Goal: Complete application form

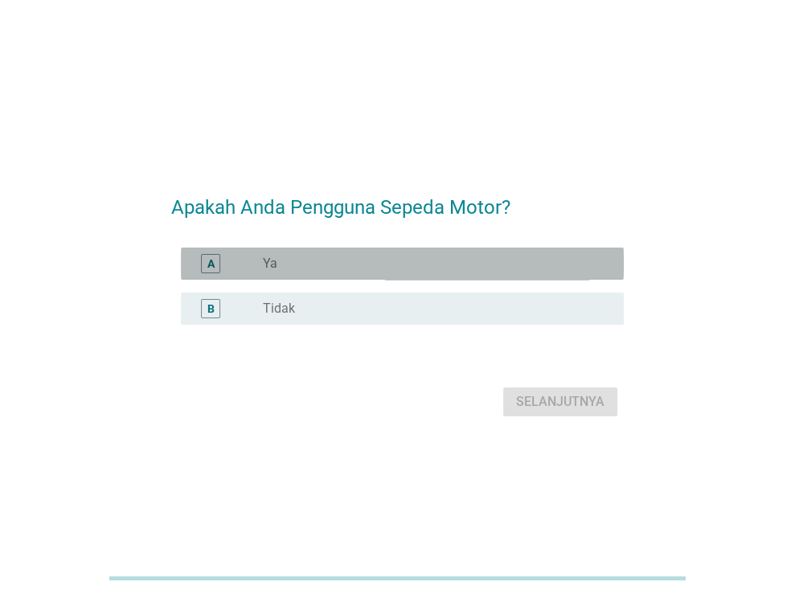
click at [448, 266] on div "radio_button_unchecked Ya" at bounding box center [430, 264] width 335 height 16
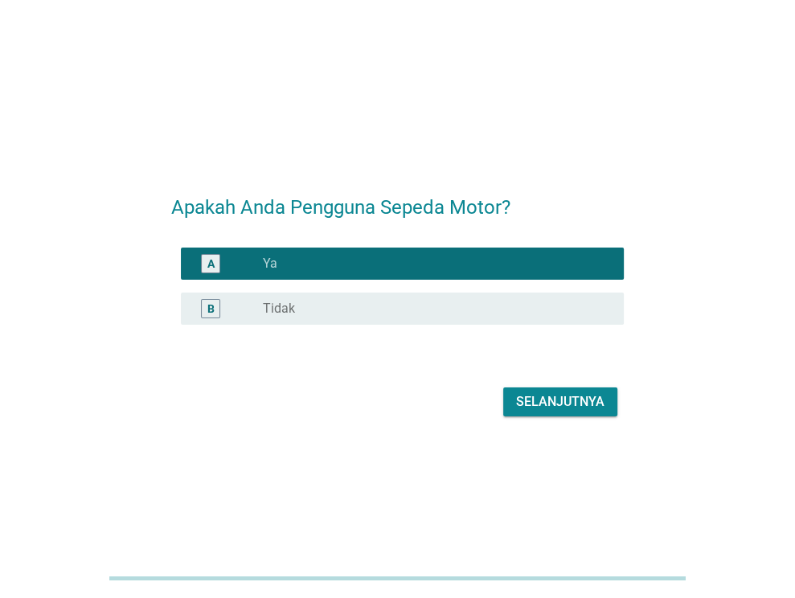
click at [587, 411] on button "Selanjutnya" at bounding box center [560, 401] width 114 height 29
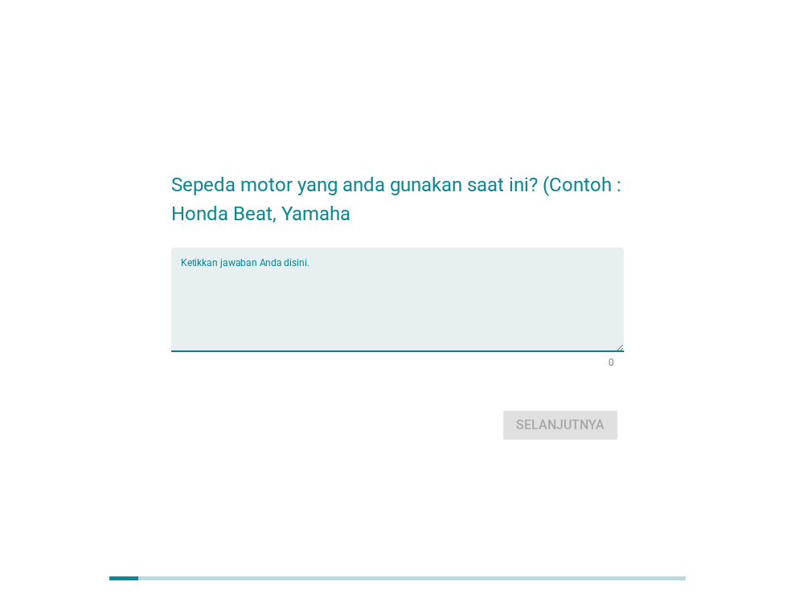
click at [354, 290] on textarea "Ketikkan jawaban Anda disini." at bounding box center [402, 309] width 443 height 84
type textarea "Yamaha"
click at [559, 431] on div "Selanjutnya" at bounding box center [560, 424] width 88 height 19
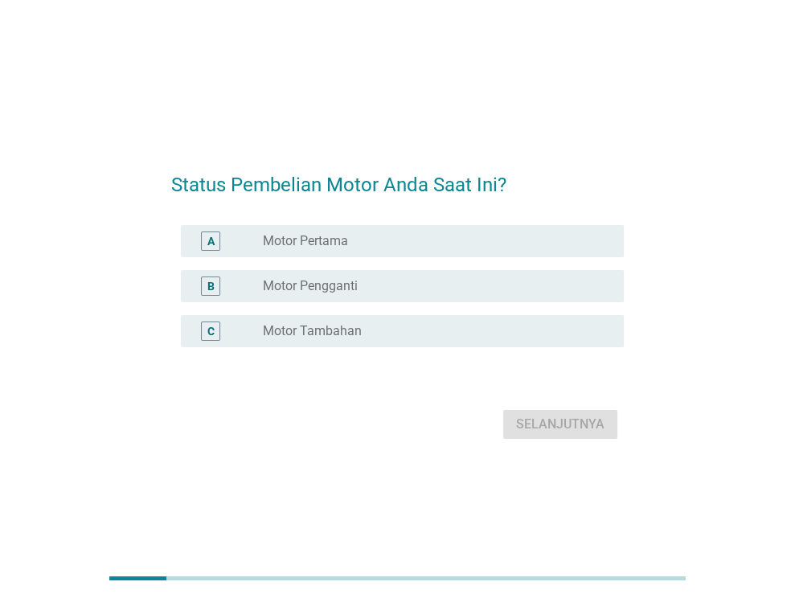
click at [452, 321] on div "C radio_button_unchecked Motor Tambahan" at bounding box center [402, 331] width 443 height 32
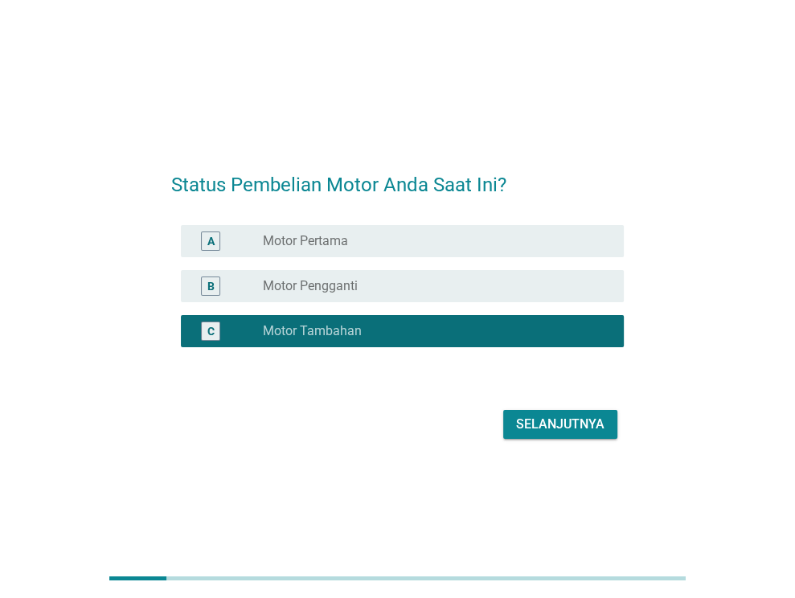
click at [582, 432] on div "Selanjutnya" at bounding box center [560, 424] width 88 height 19
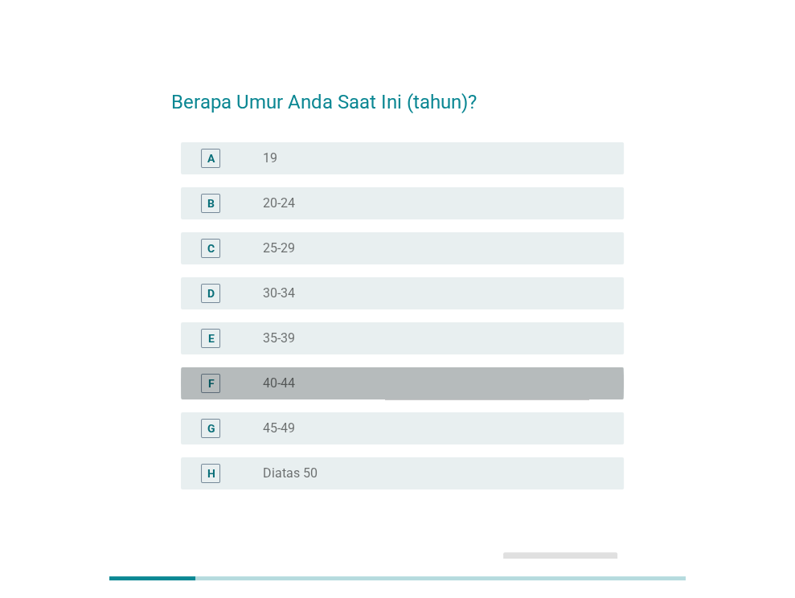
click at [297, 376] on div "radio_button_unchecked 40-44" at bounding box center [430, 383] width 335 height 16
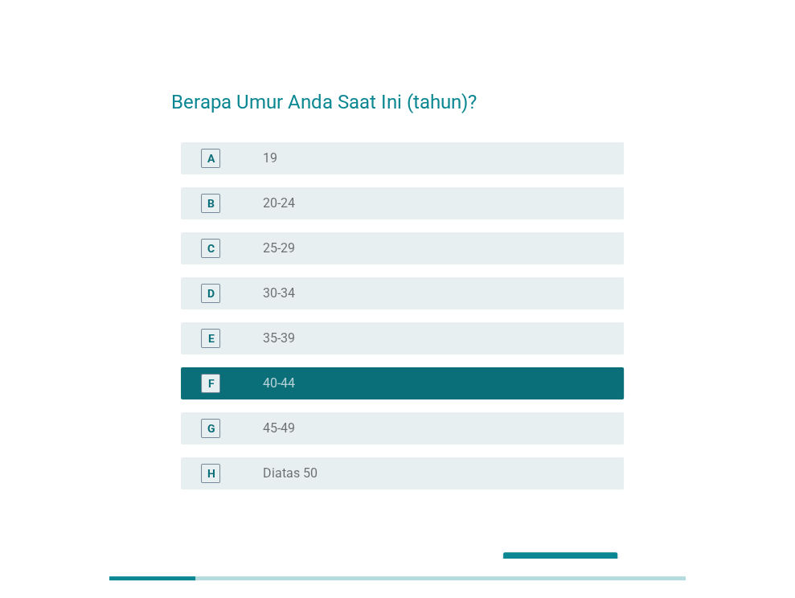
click at [527, 554] on button "Selanjutnya" at bounding box center [560, 566] width 114 height 29
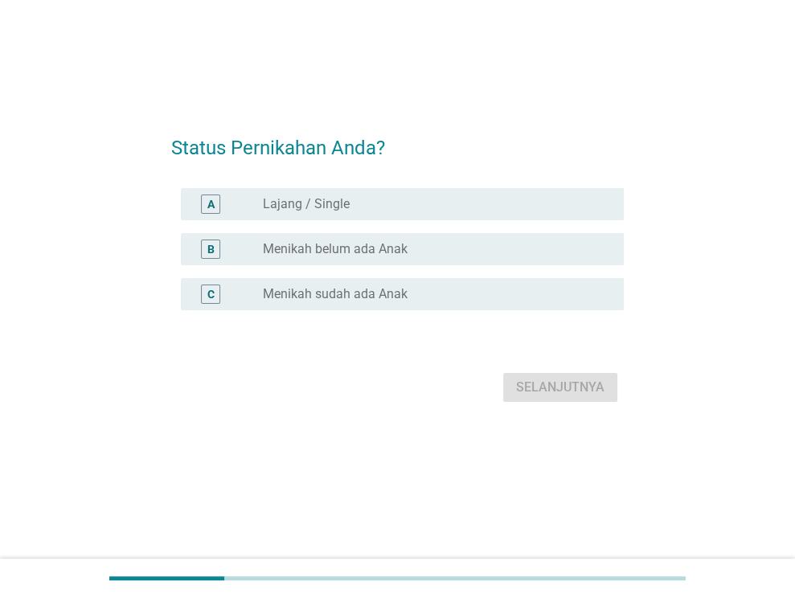
scroll to position [39, 0]
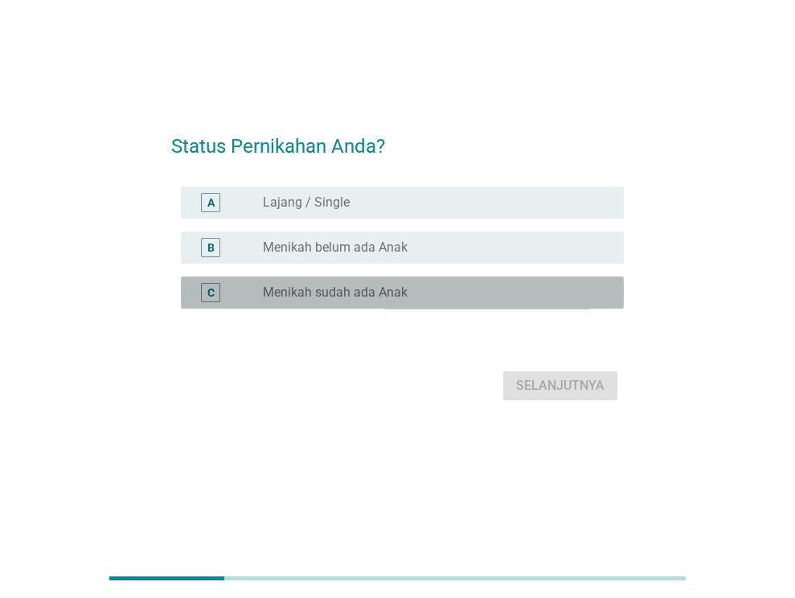
click at [394, 286] on label "Menikah sudah ada Anak" at bounding box center [335, 292] width 145 height 16
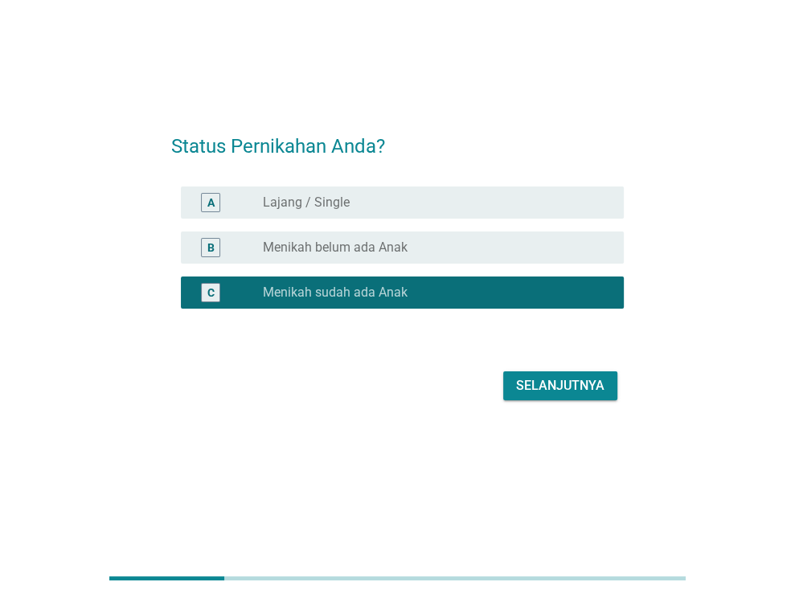
click at [558, 386] on div "Selanjutnya" at bounding box center [560, 385] width 88 height 19
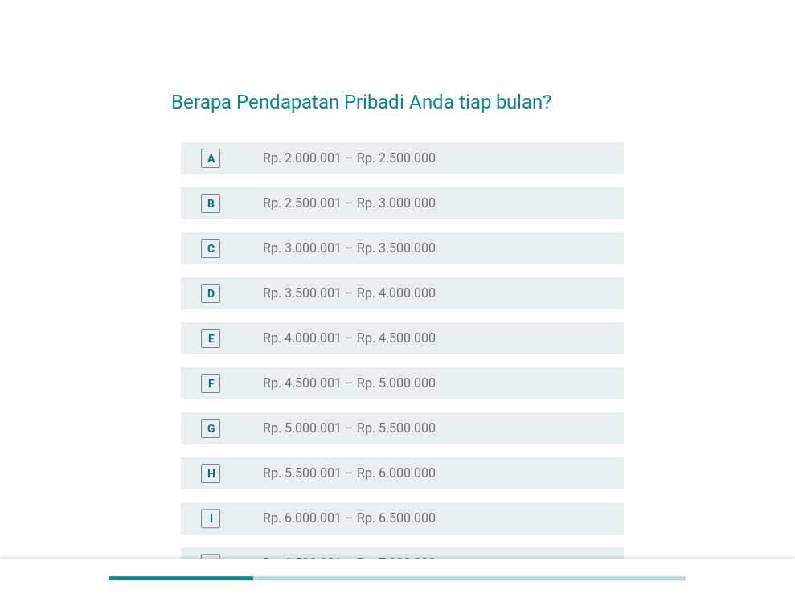
click at [385, 155] on label "Rp. 2.000.001 – Rp. 2.500.000" at bounding box center [349, 158] width 173 height 16
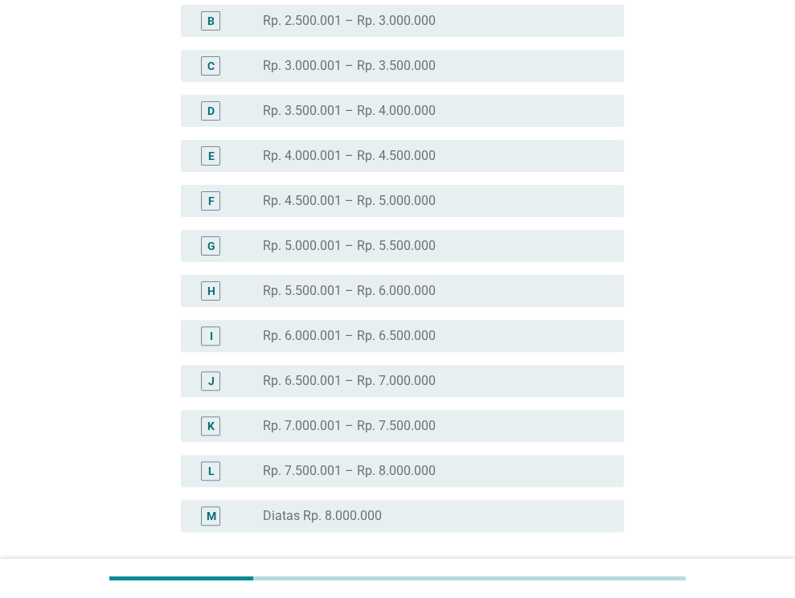
scroll to position [241, 0]
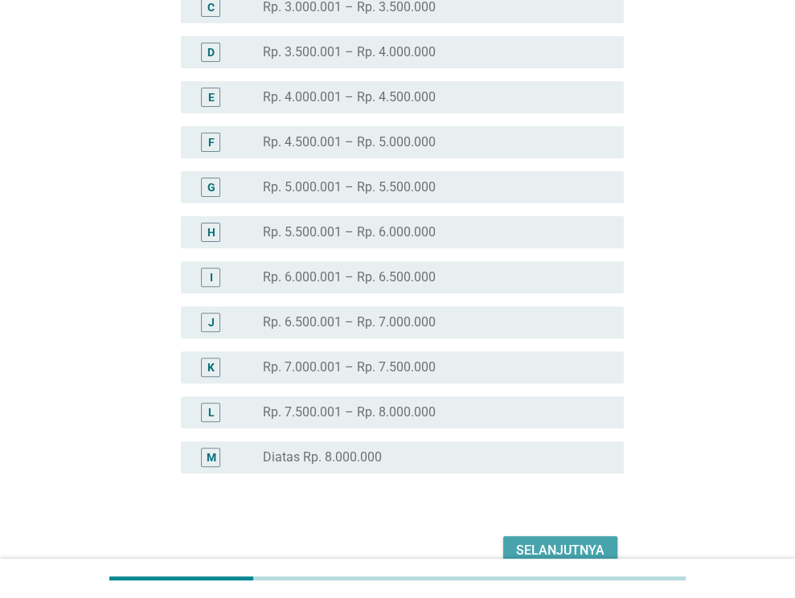
click at [534, 546] on div "Selanjutnya" at bounding box center [560, 550] width 88 height 19
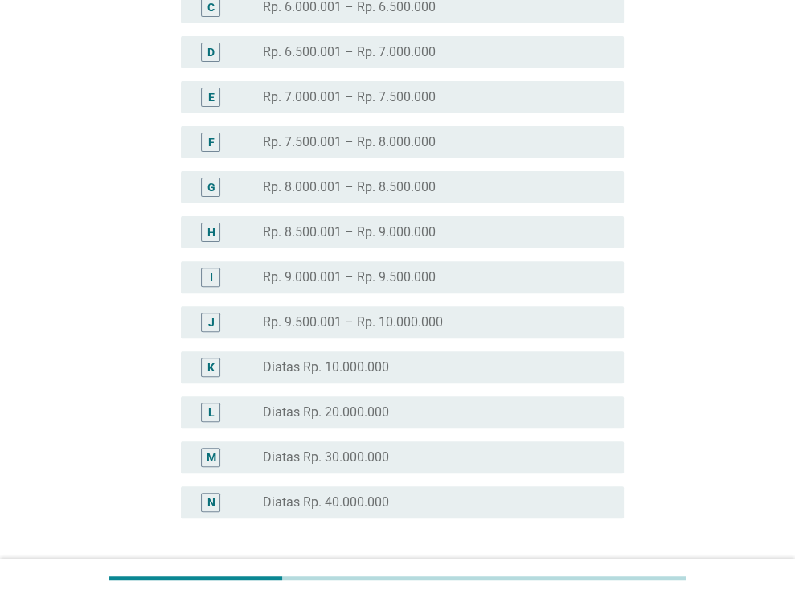
scroll to position [0, 0]
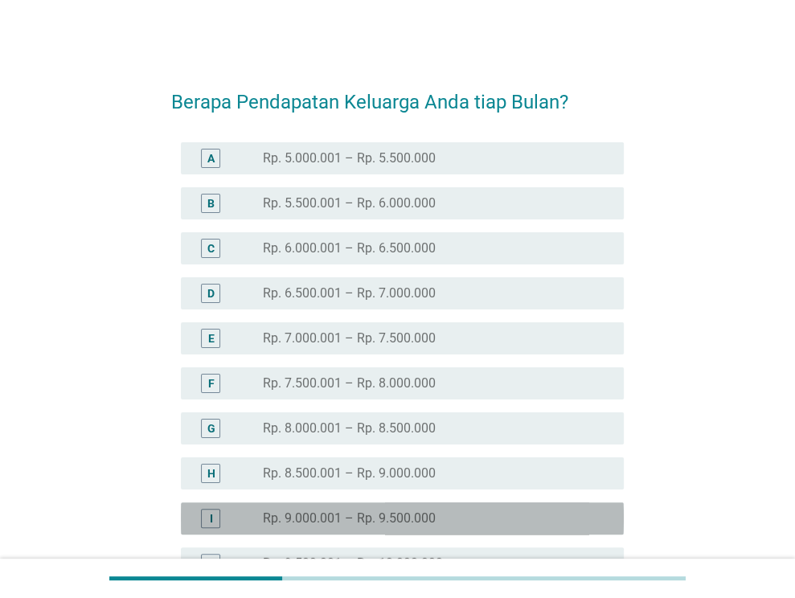
click at [420, 509] on div "radio_button_unchecked Rp. 9.000.001 – Rp. 9.500.000" at bounding box center [437, 518] width 348 height 19
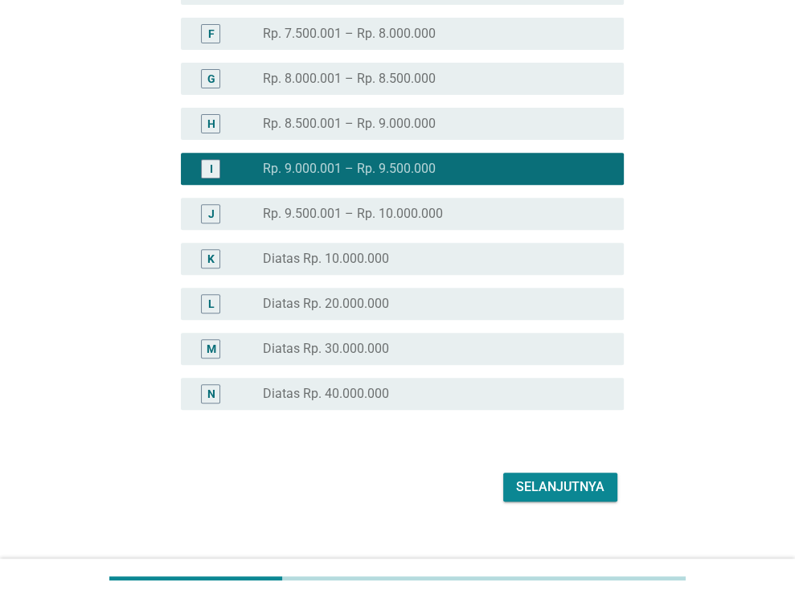
scroll to position [368, 0]
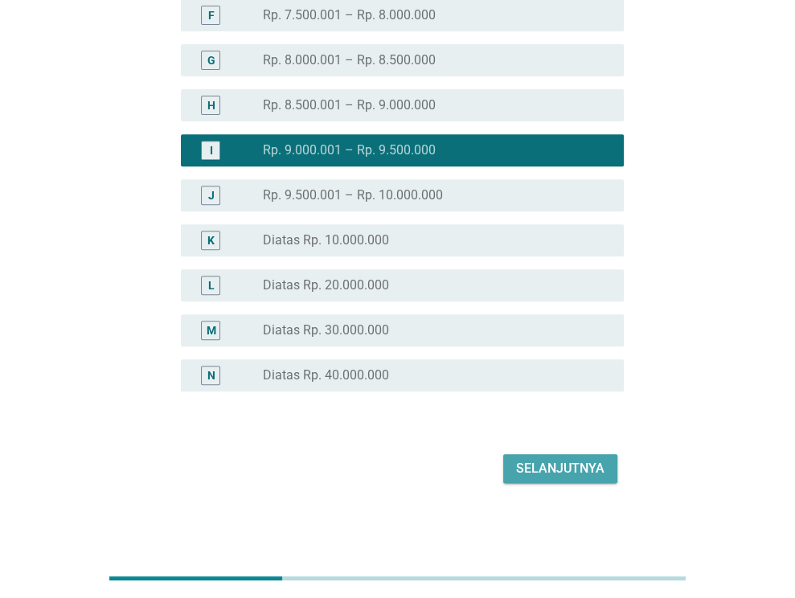
click at [583, 468] on div "Selanjutnya" at bounding box center [560, 468] width 88 height 19
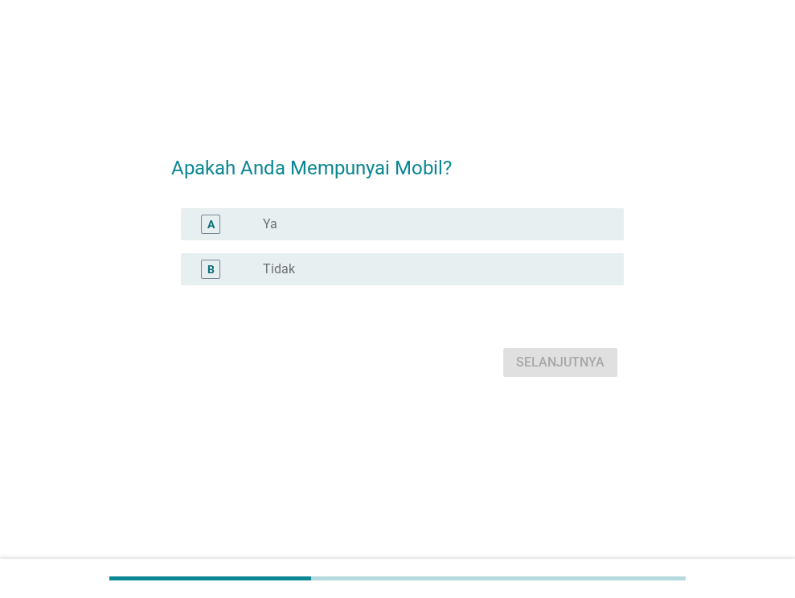
scroll to position [0, 0]
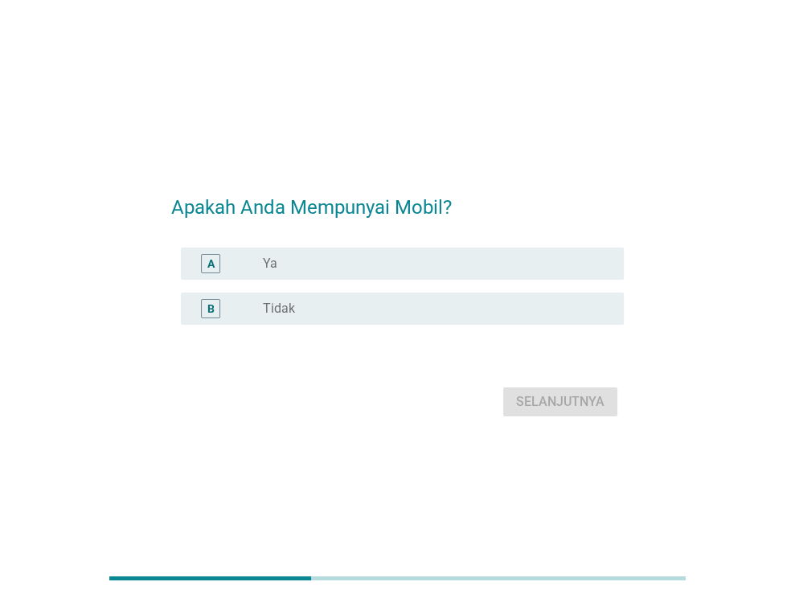
click at [338, 305] on div "radio_button_unchecked Tidak" at bounding box center [430, 309] width 335 height 16
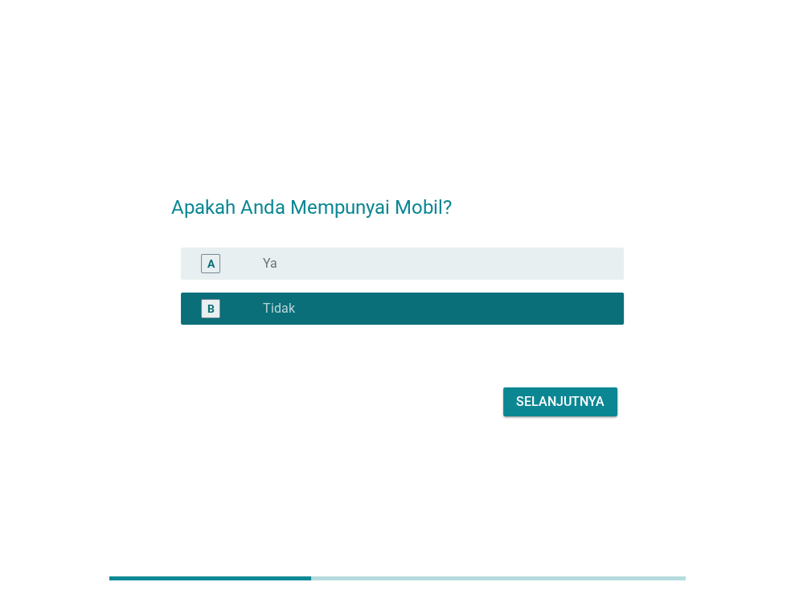
click at [615, 407] on button "Selanjutnya" at bounding box center [560, 401] width 114 height 29
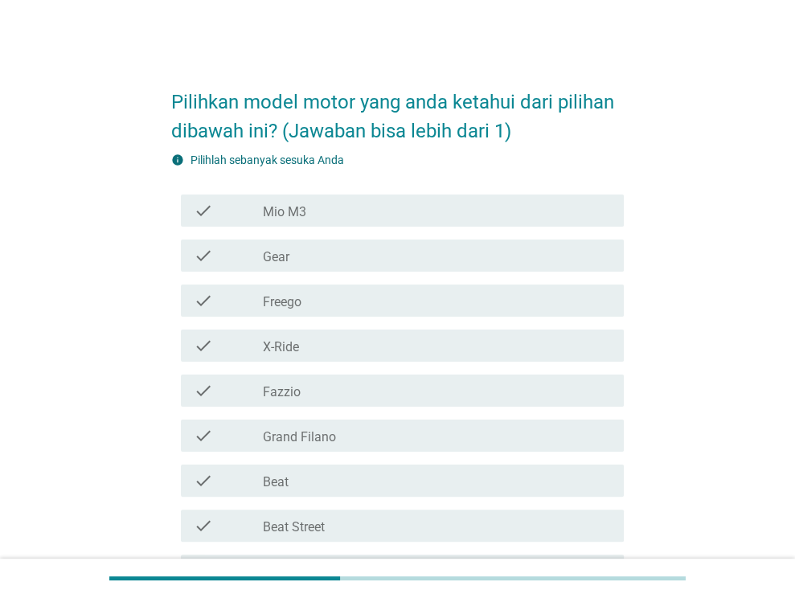
click at [360, 295] on div "check_box_outline_blank Freego" at bounding box center [437, 300] width 348 height 19
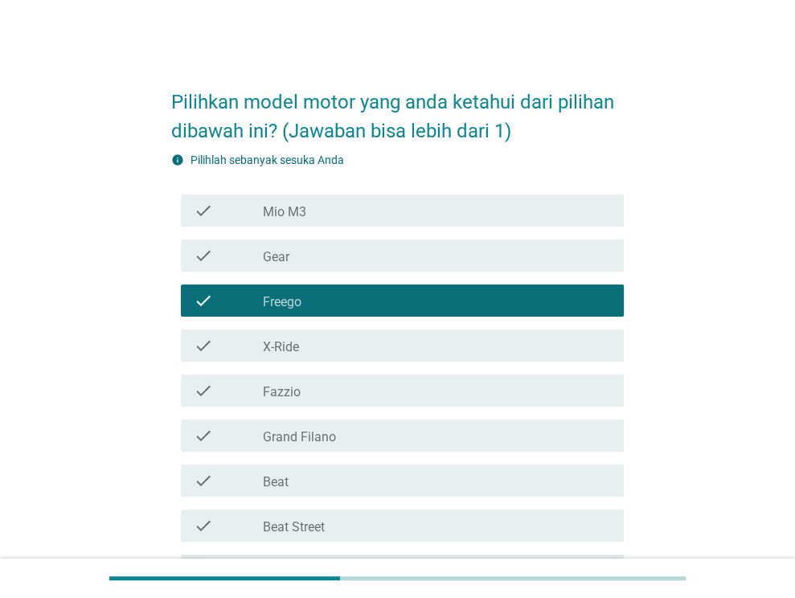
click at [288, 254] on label "Gear" at bounding box center [276, 257] width 27 height 16
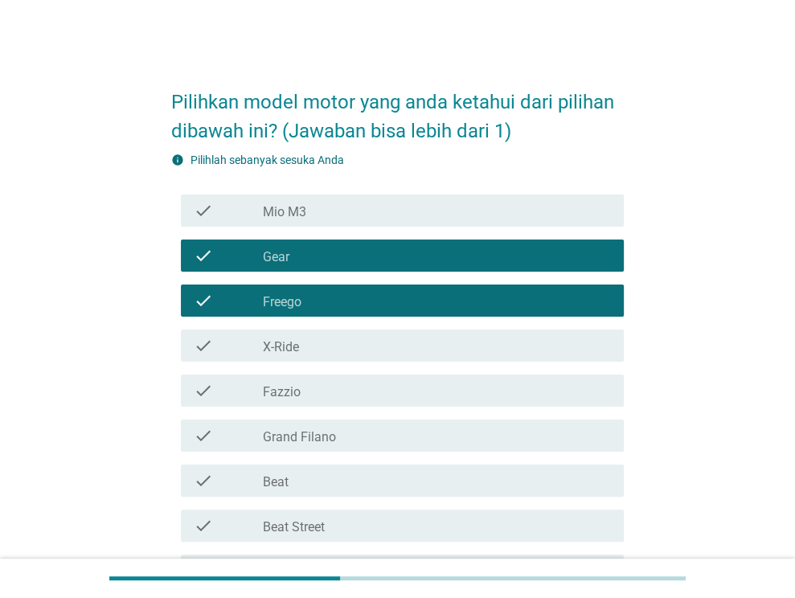
click at [302, 209] on label "Mio M3" at bounding box center [284, 212] width 43 height 16
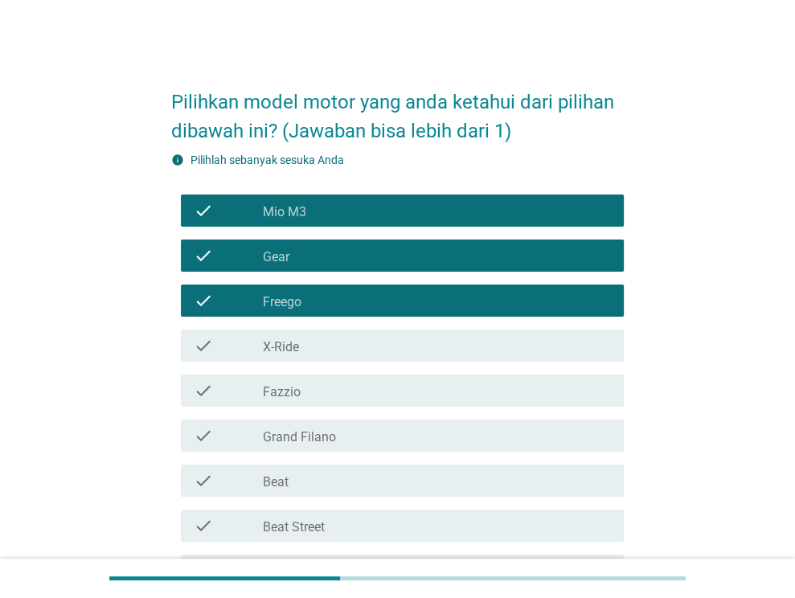
click at [318, 351] on div "check_box_outline_blank X-Ride" at bounding box center [437, 345] width 348 height 19
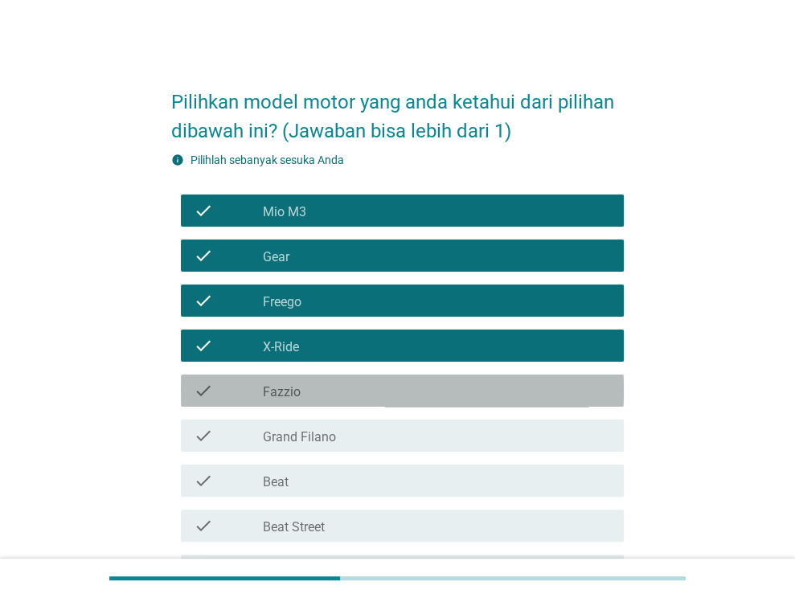
click at [322, 382] on div "check_box_outline_blank Fazzio" at bounding box center [437, 390] width 348 height 19
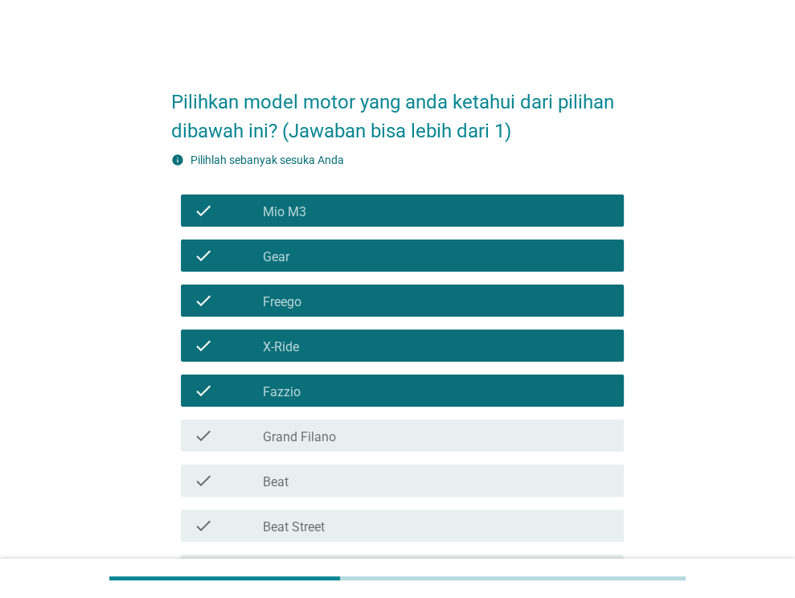
click at [330, 436] on label "Grand Filano" at bounding box center [299, 437] width 73 height 16
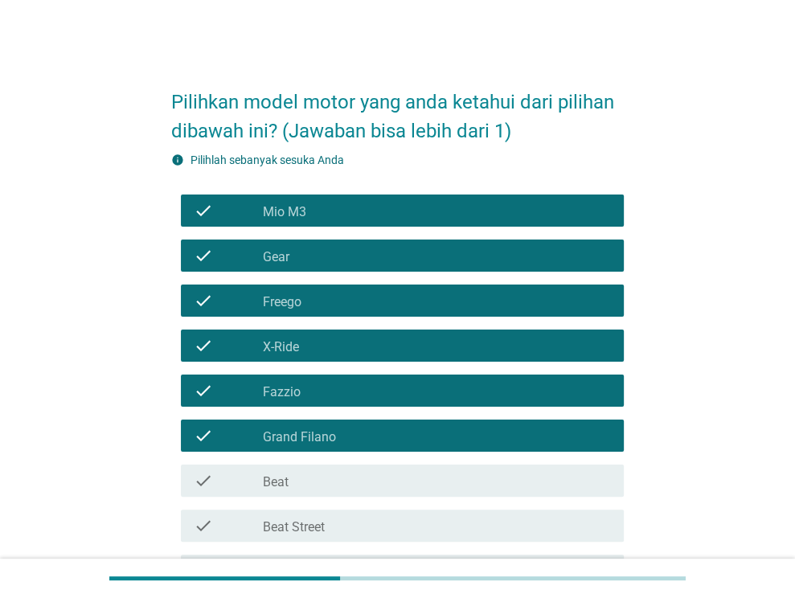
click at [344, 488] on div "check_box_outline_blank Beat" at bounding box center [437, 480] width 348 height 19
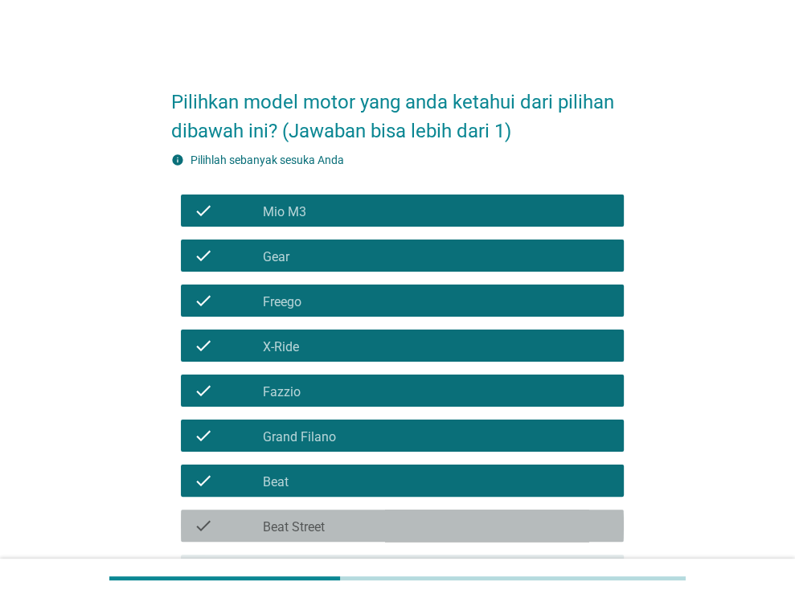
click at [350, 532] on div "check_box_outline_blank Beat Street" at bounding box center [437, 525] width 348 height 19
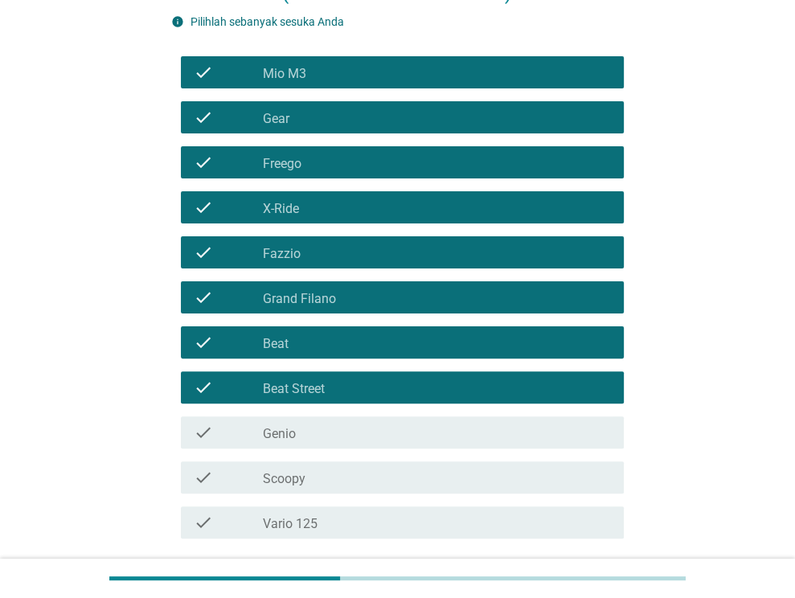
scroll to position [161, 0]
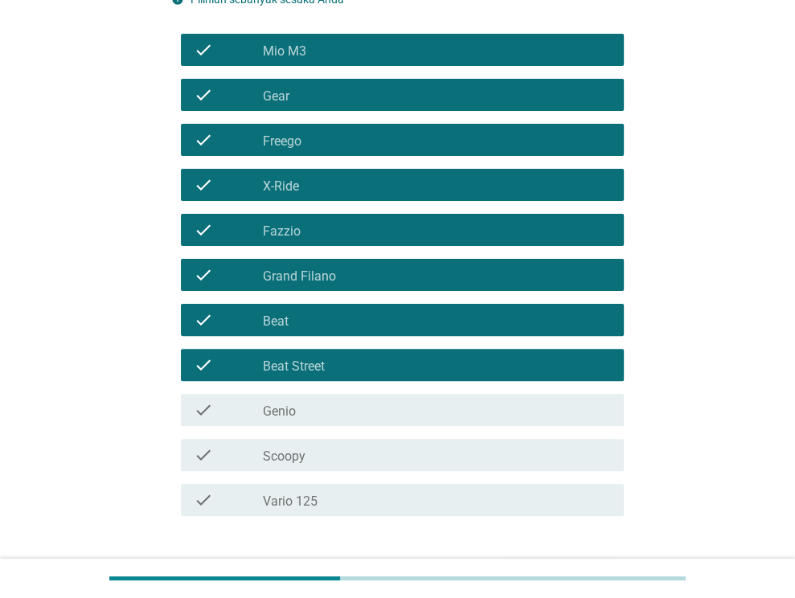
click at [347, 417] on div "check_box_outline_blank Genio" at bounding box center [437, 409] width 348 height 19
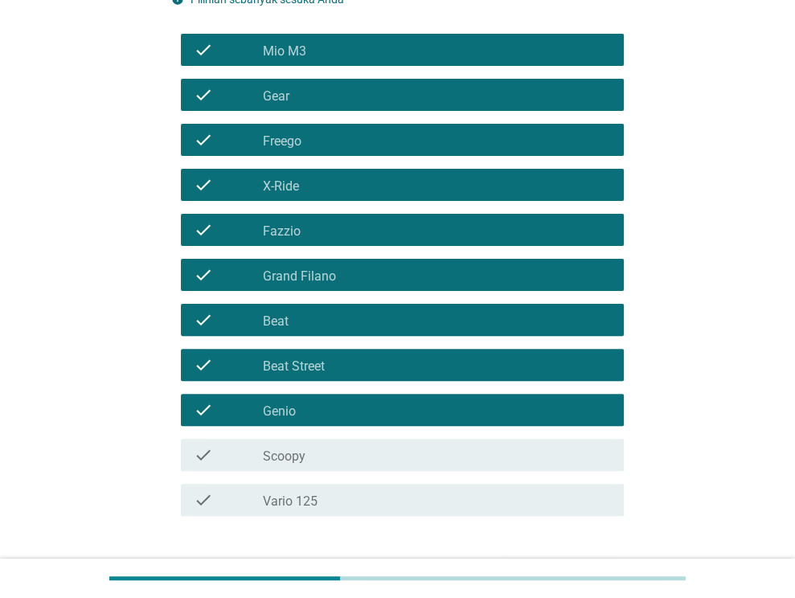
click at [349, 443] on div "check check_box_outline_blank Scoopy" at bounding box center [402, 455] width 443 height 32
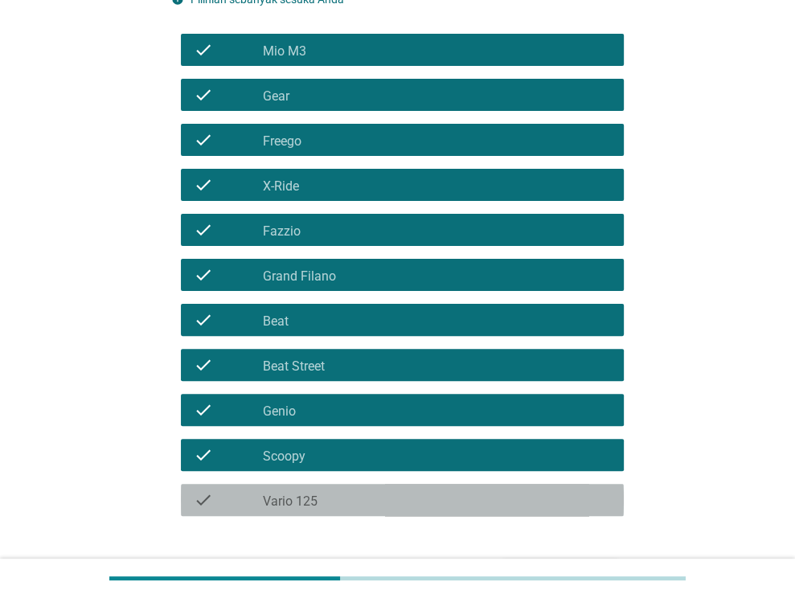
click at [358, 499] on div "check_box_outline_blank Vario 125" at bounding box center [437, 499] width 348 height 19
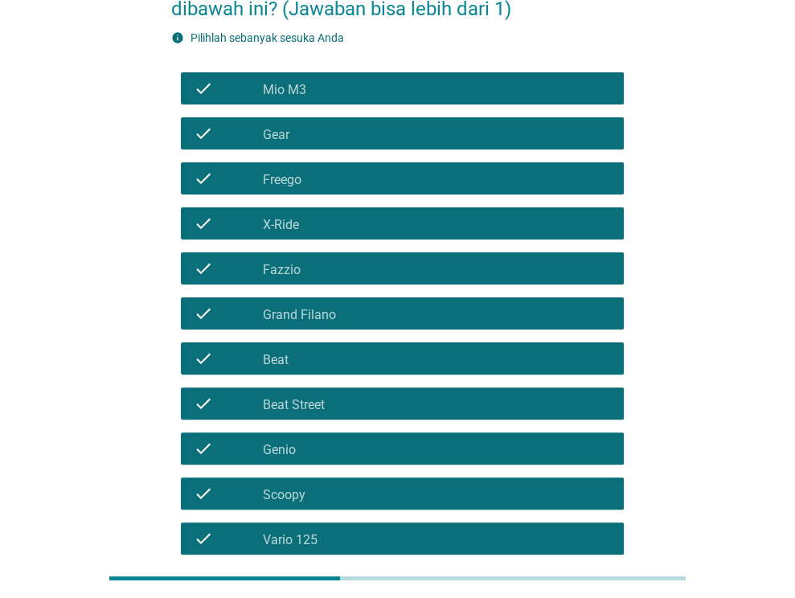
scroll to position [105, 0]
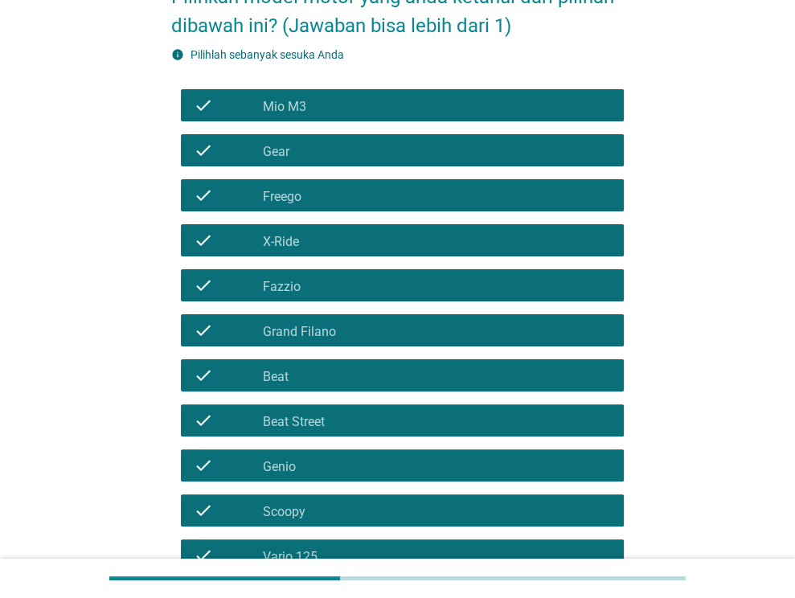
click at [316, 157] on div "check_box Gear" at bounding box center [437, 150] width 348 height 19
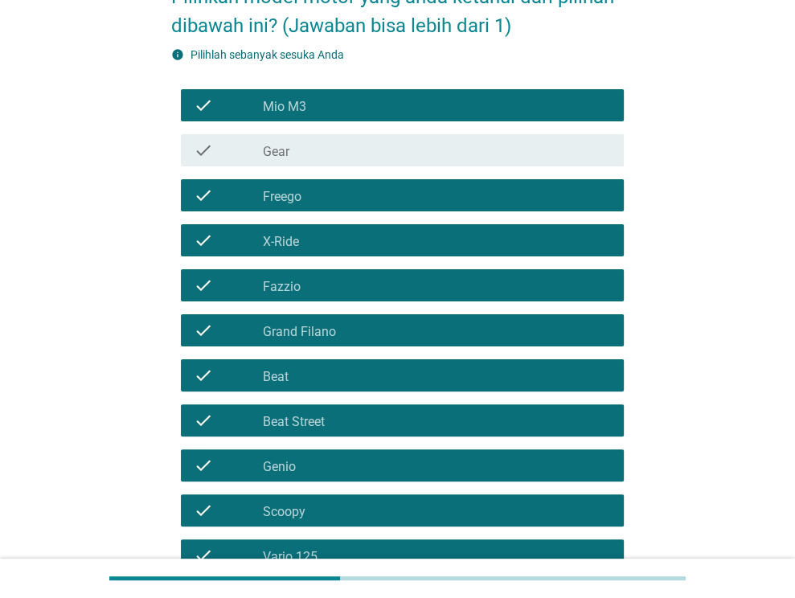
click at [318, 242] on div "check_box_outline_blank X-Ride" at bounding box center [437, 240] width 348 height 19
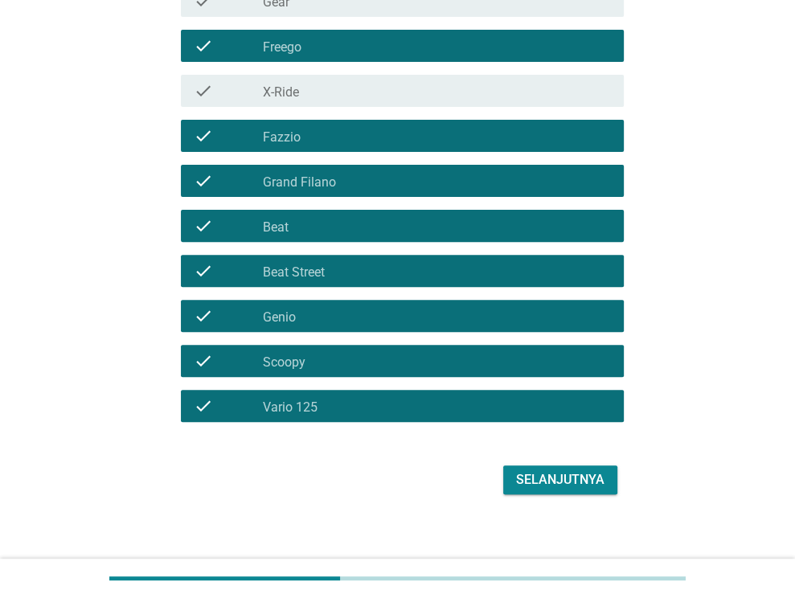
scroll to position [266, 0]
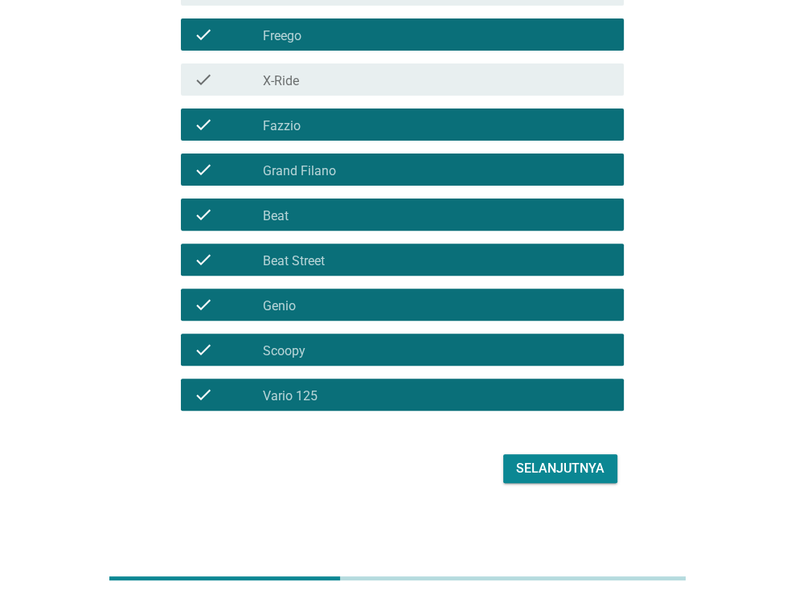
click at [569, 463] on div "Selanjutnya" at bounding box center [560, 468] width 88 height 19
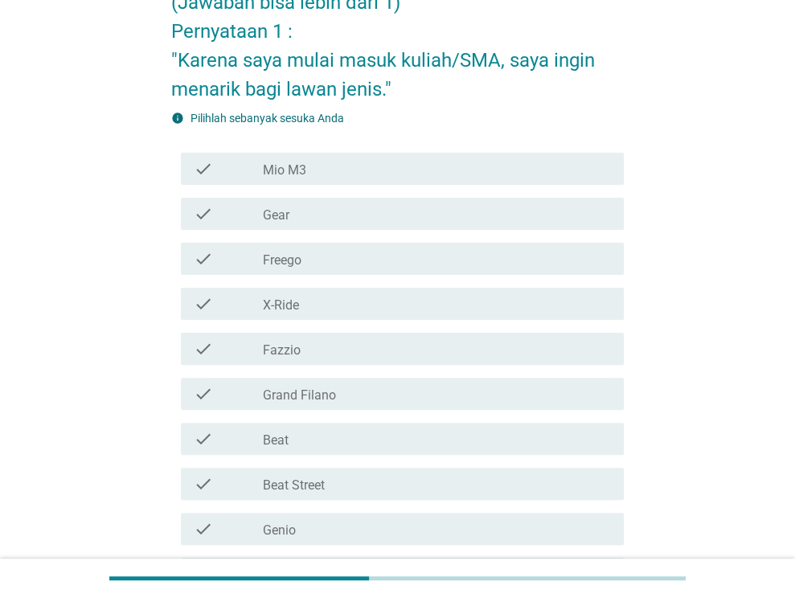
scroll to position [161, 0]
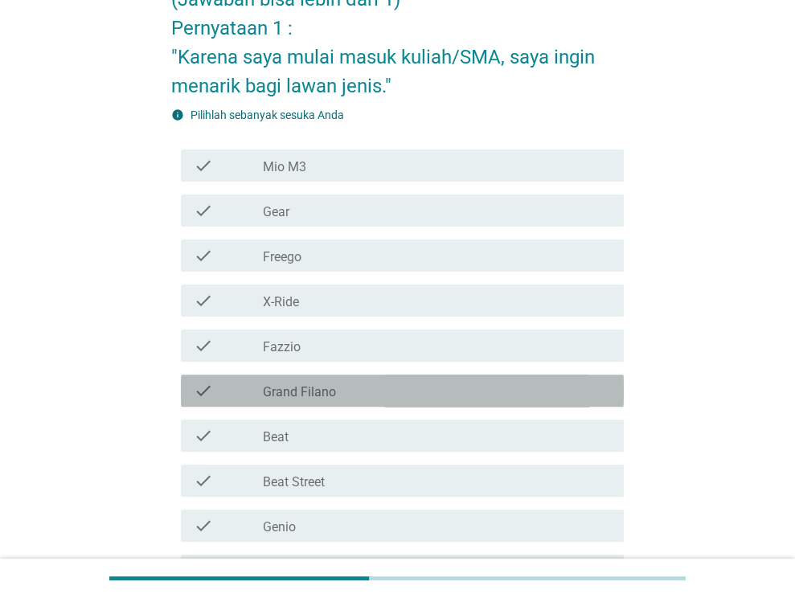
click at [347, 395] on div "check_box_outline_blank Grand Filano" at bounding box center [437, 390] width 348 height 19
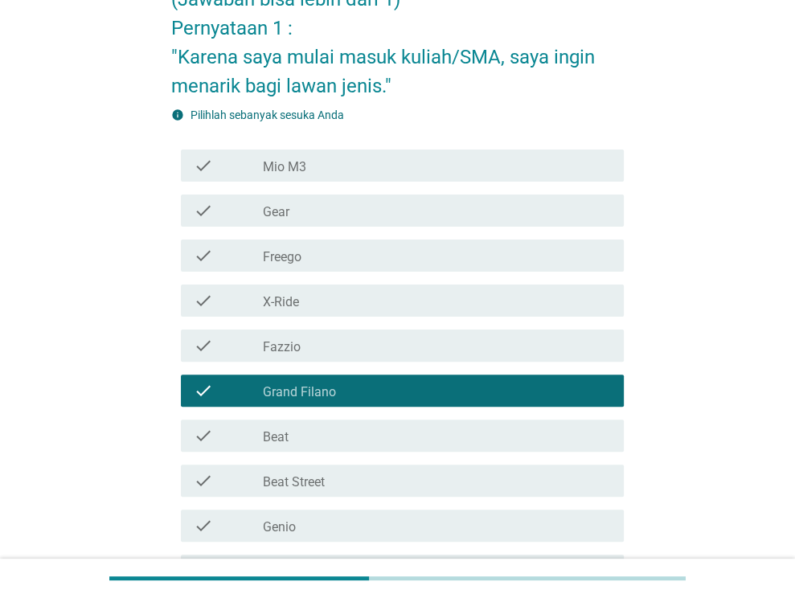
click at [341, 349] on div "check_box_outline_blank Fazzio" at bounding box center [437, 345] width 348 height 19
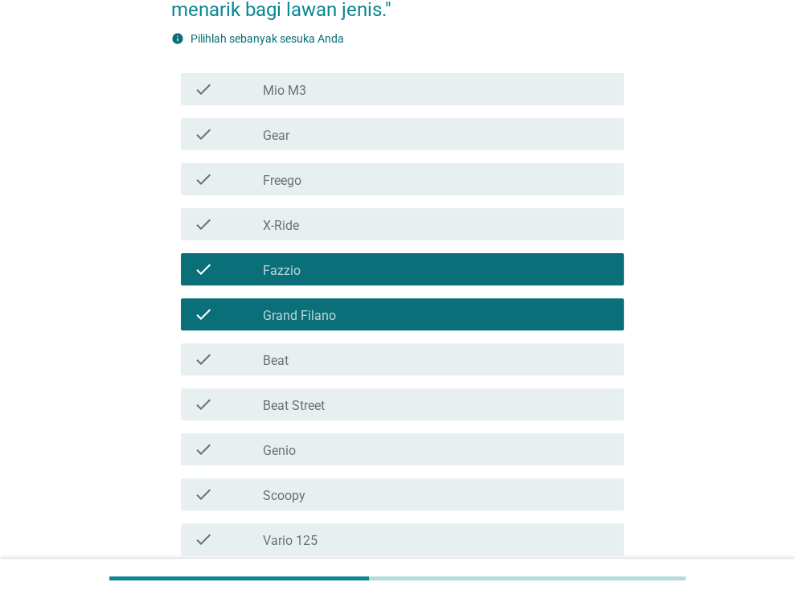
scroll to position [241, 0]
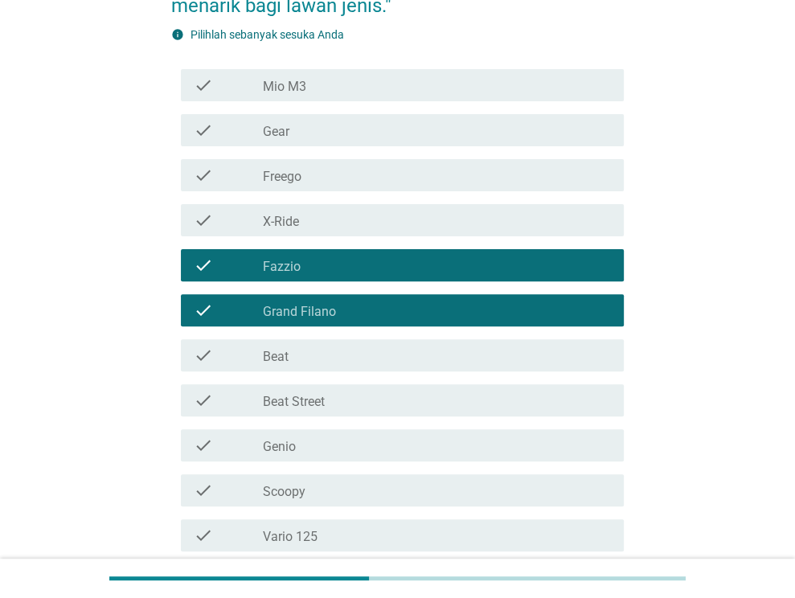
click at [384, 446] on div "check_box_outline_blank Genio" at bounding box center [437, 445] width 348 height 19
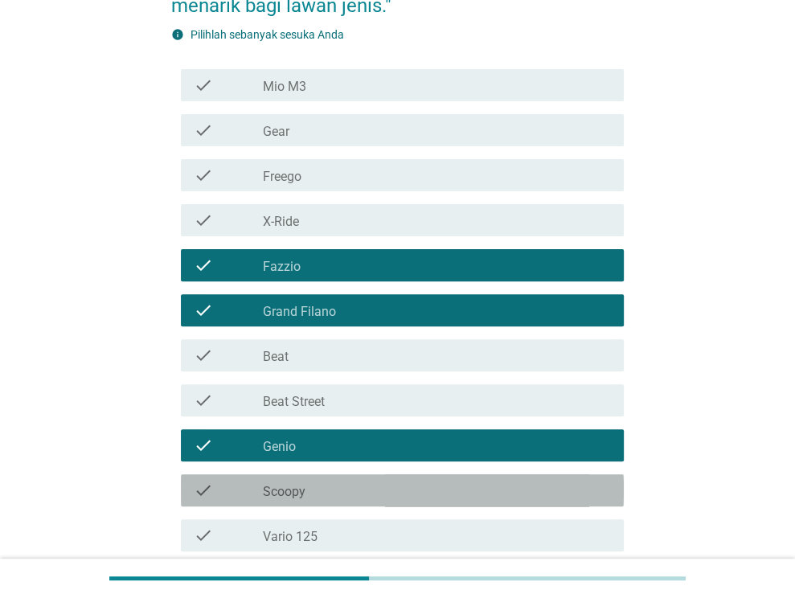
click at [389, 491] on div "check_box_outline_blank Scoopy" at bounding box center [437, 490] width 348 height 19
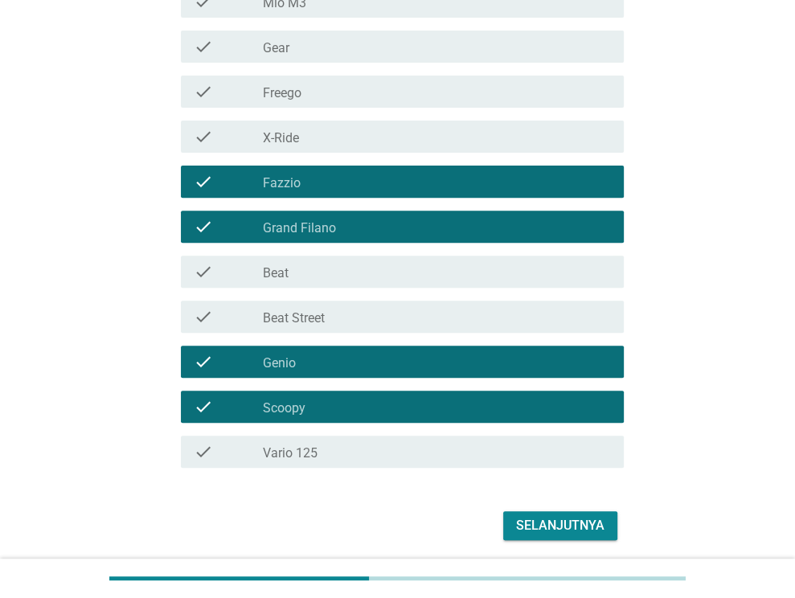
scroll to position [382, 0]
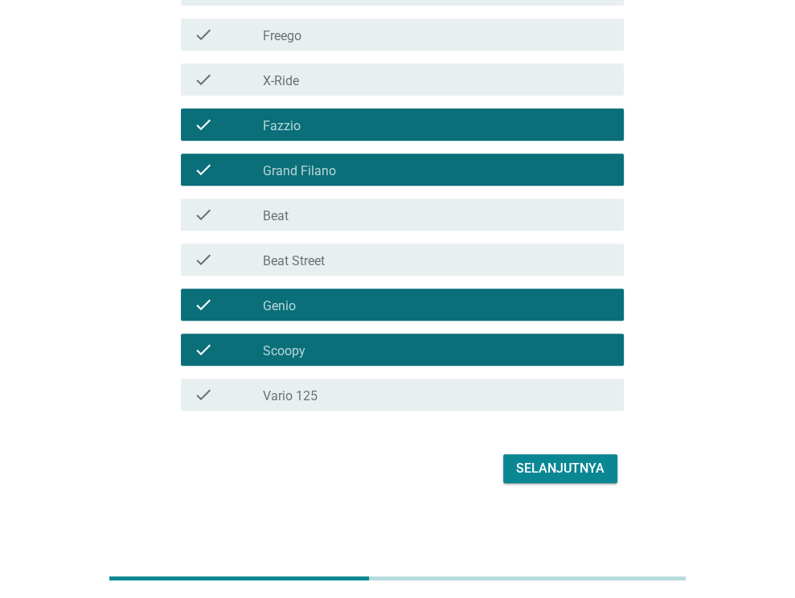
click at [604, 464] on button "Selanjutnya" at bounding box center [560, 468] width 114 height 29
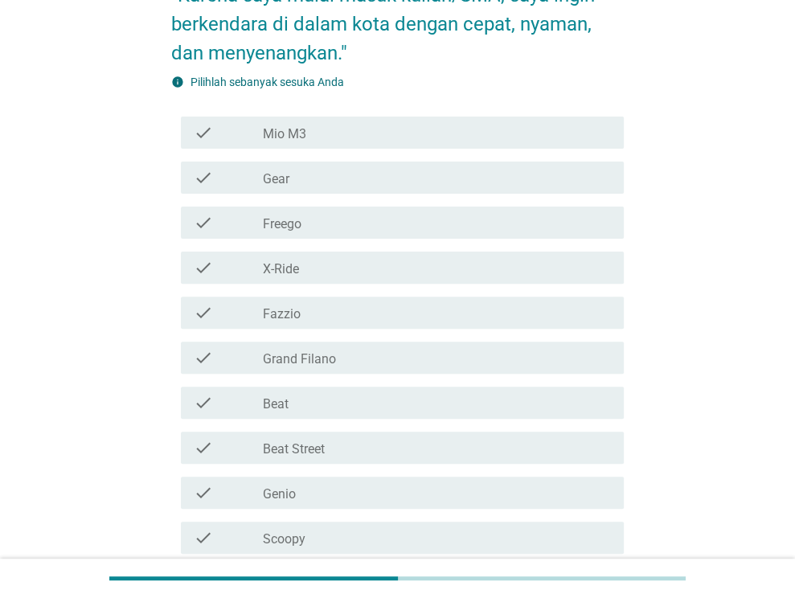
scroll to position [241, 0]
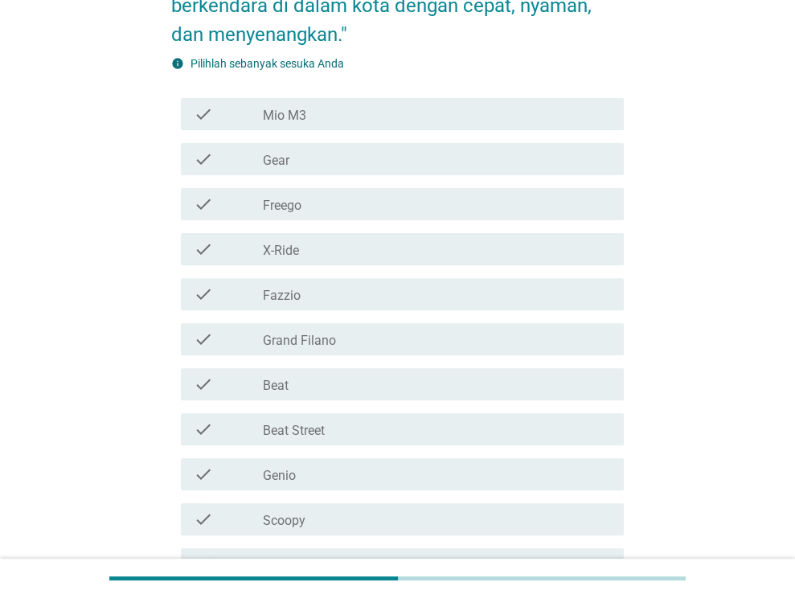
click at [384, 387] on div "check_box_outline_blank Beat" at bounding box center [437, 383] width 348 height 19
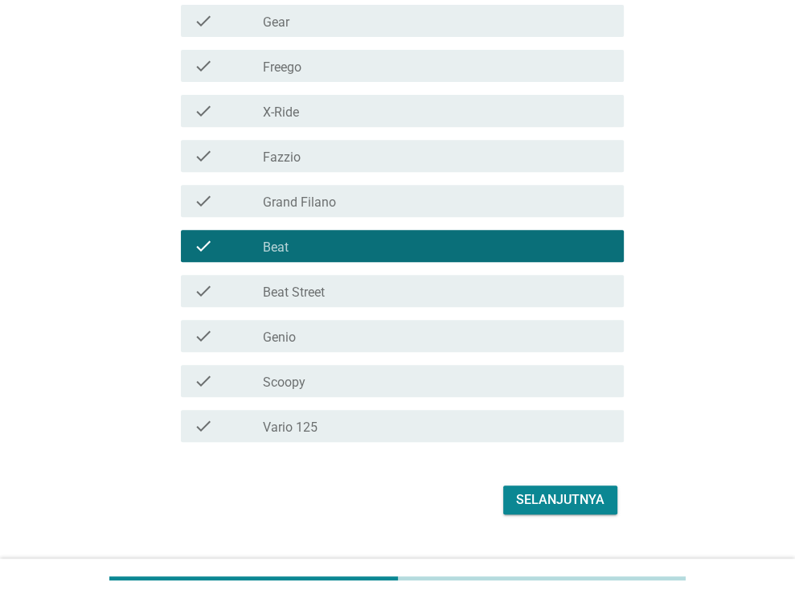
scroll to position [402, 0]
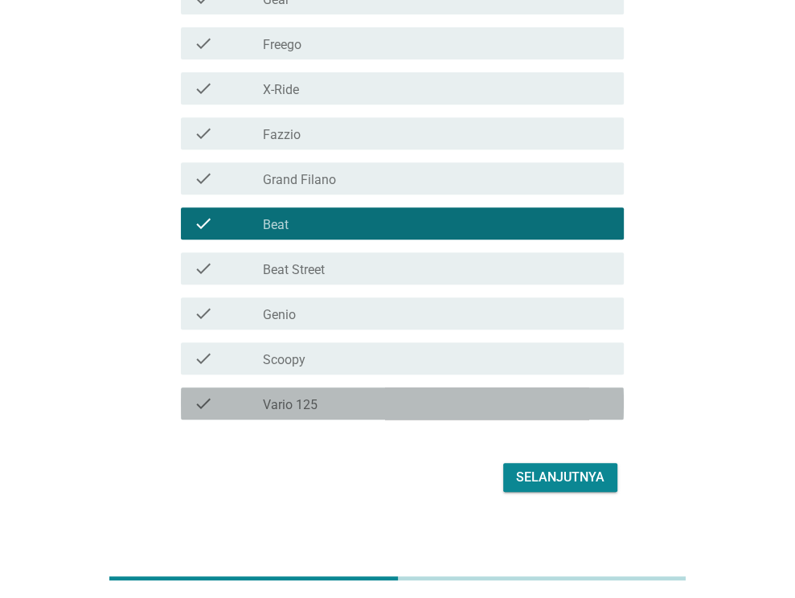
click at [400, 409] on div "check_box_outline_blank Vario 125" at bounding box center [437, 403] width 348 height 19
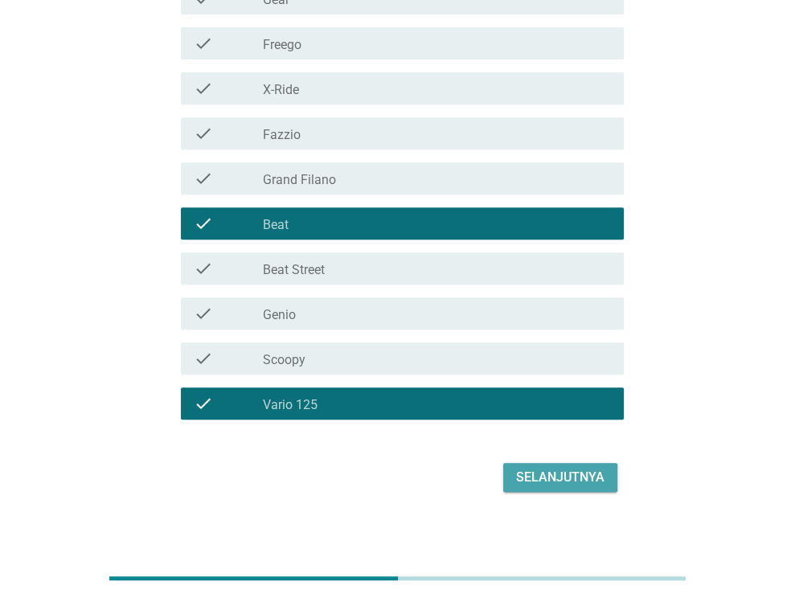
click at [583, 474] on div "Selanjutnya" at bounding box center [560, 477] width 88 height 19
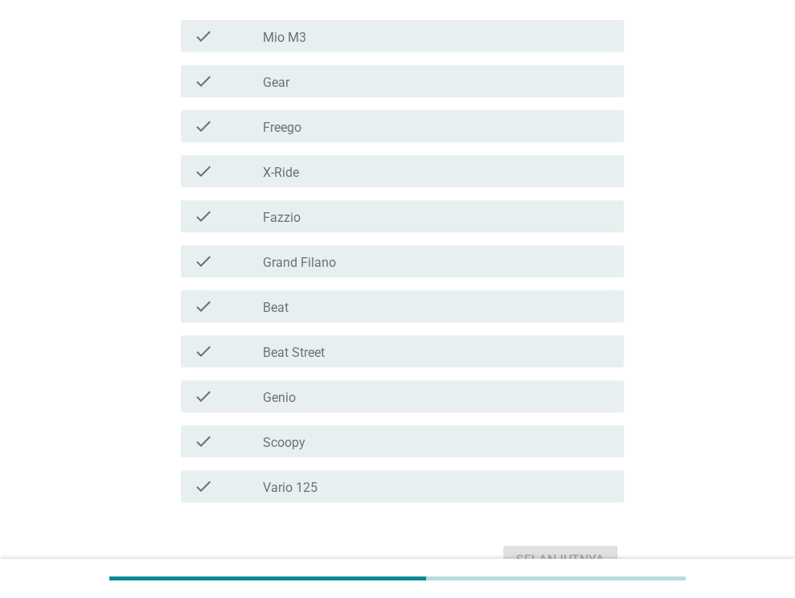
scroll to position [321, 0]
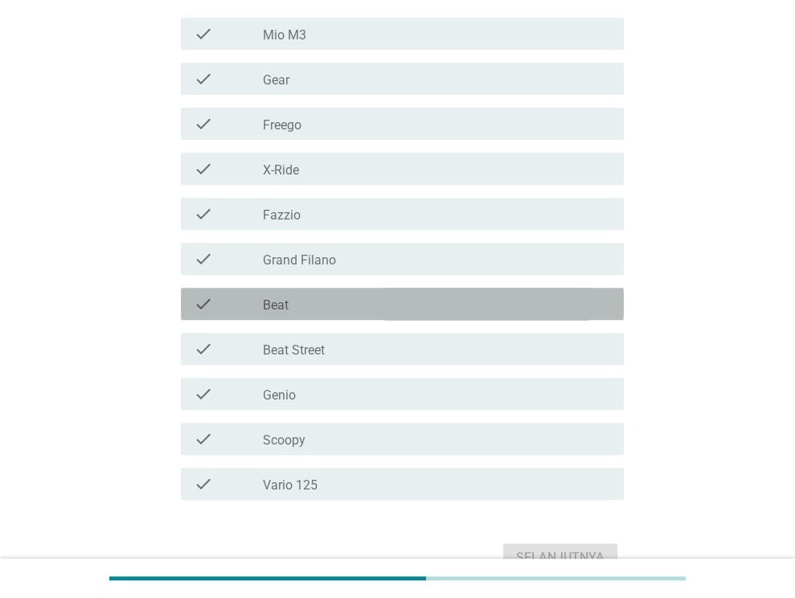
click at [309, 317] on div "check check_box_outline_blank Beat" at bounding box center [402, 304] width 443 height 32
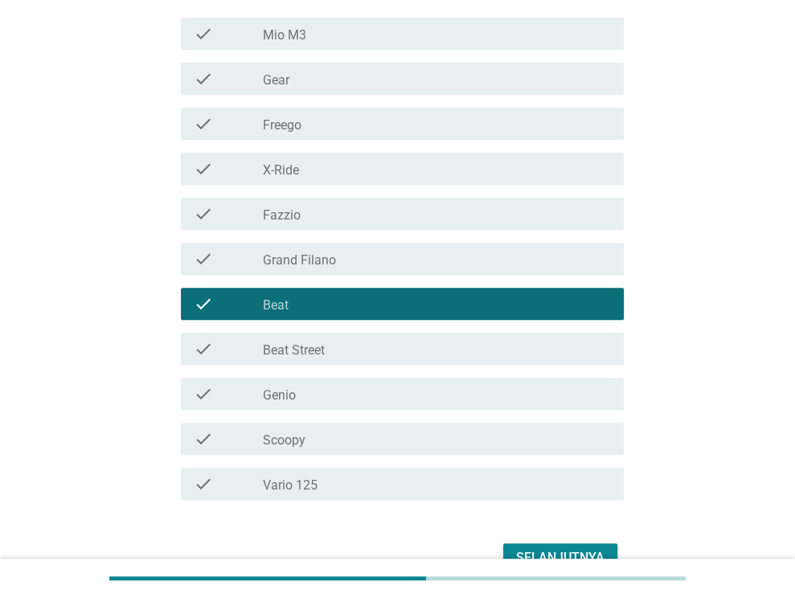
click at [292, 80] on div "check_box_outline_blank Gear" at bounding box center [437, 78] width 348 height 19
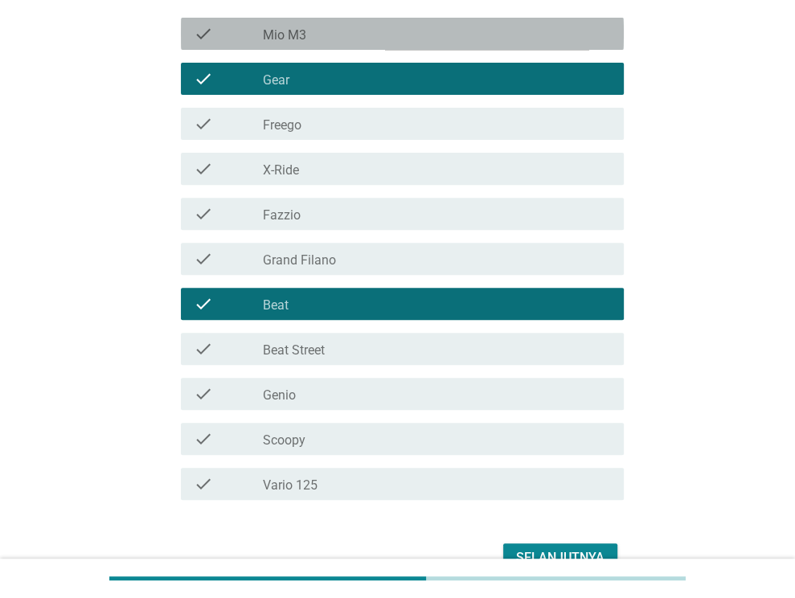
click at [325, 37] on div "check_box_outline_blank Mio M3" at bounding box center [437, 33] width 348 height 19
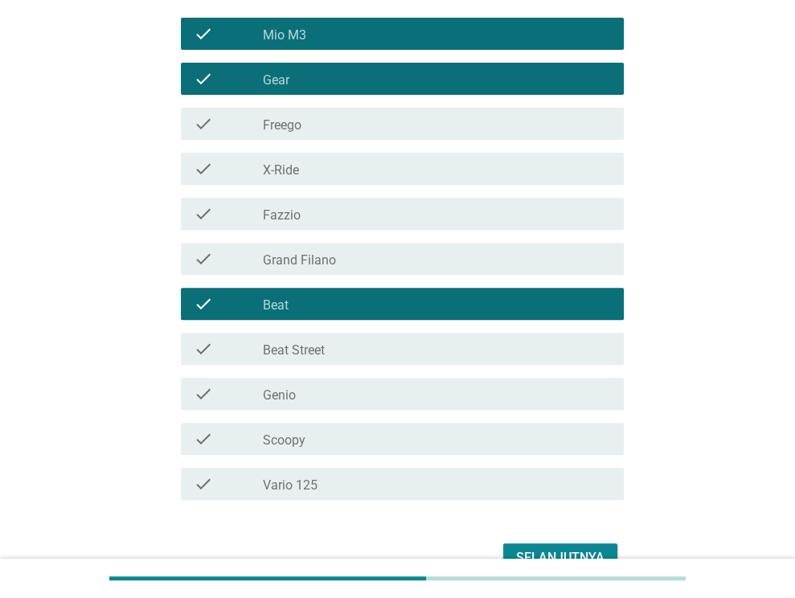
click at [605, 542] on div "Selanjutnya" at bounding box center [397, 557] width 452 height 39
click at [605, 551] on button "Selanjutnya" at bounding box center [560, 557] width 114 height 29
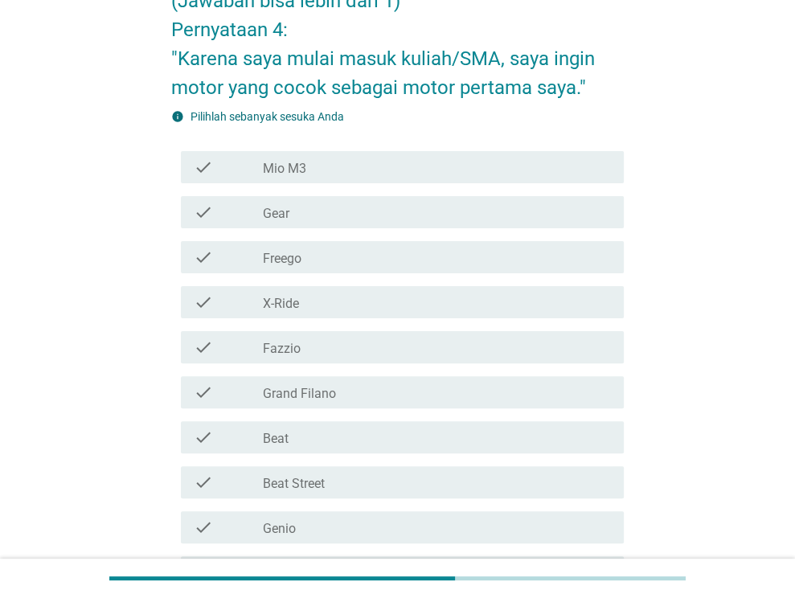
scroll to position [161, 0]
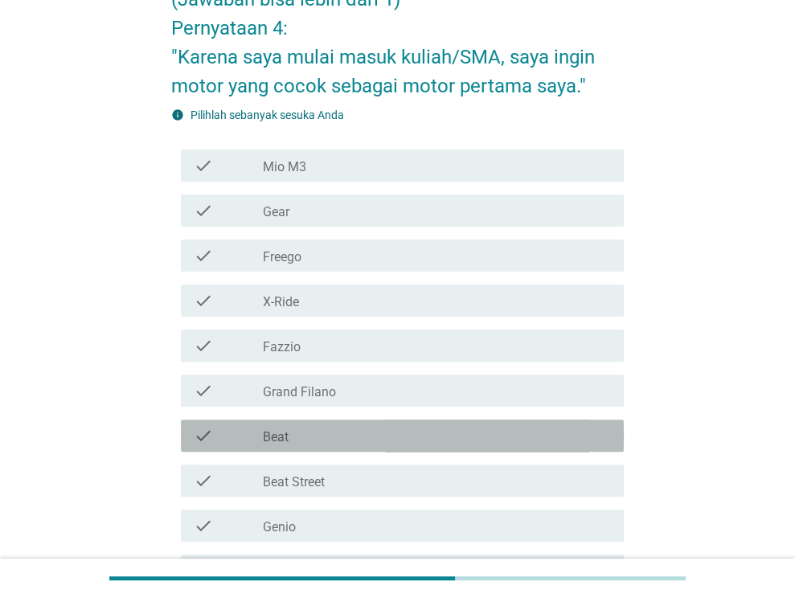
click at [381, 432] on div "check_box_outline_blank Beat" at bounding box center [437, 435] width 348 height 19
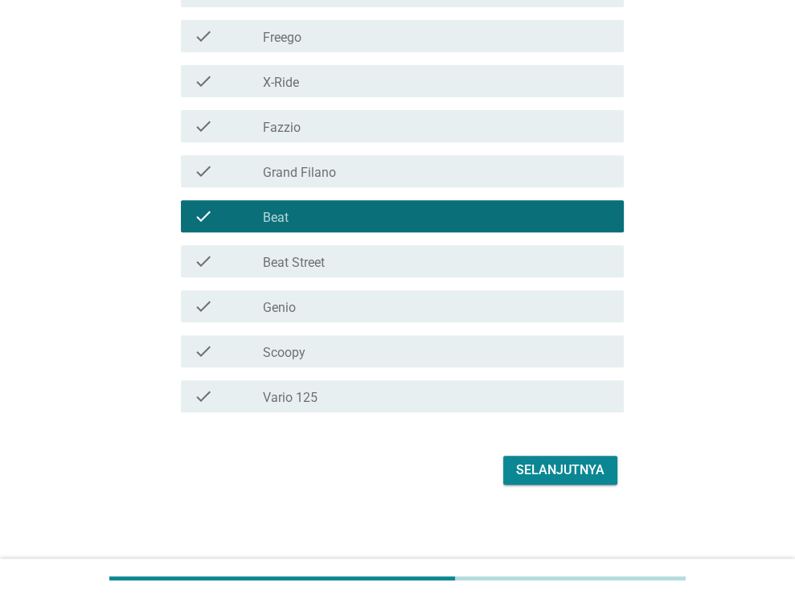
scroll to position [382, 0]
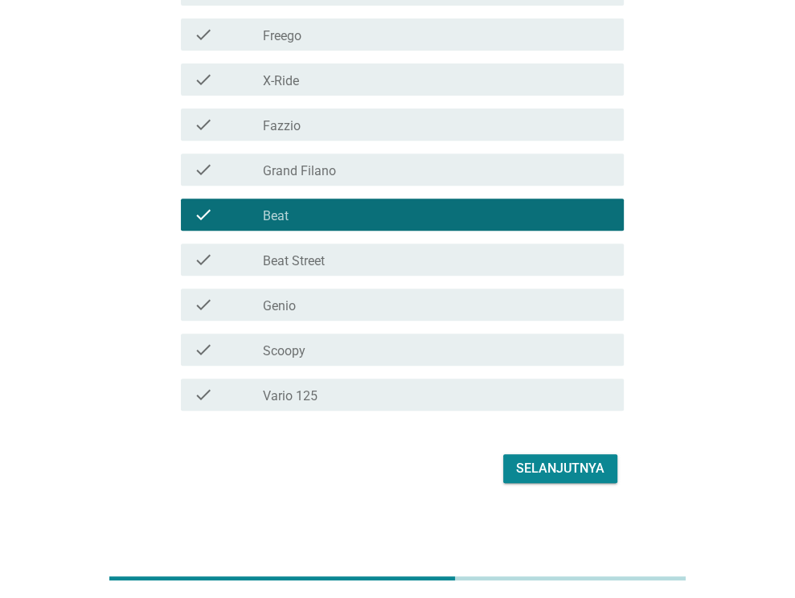
click at [567, 471] on div "Selanjutnya" at bounding box center [560, 468] width 88 height 19
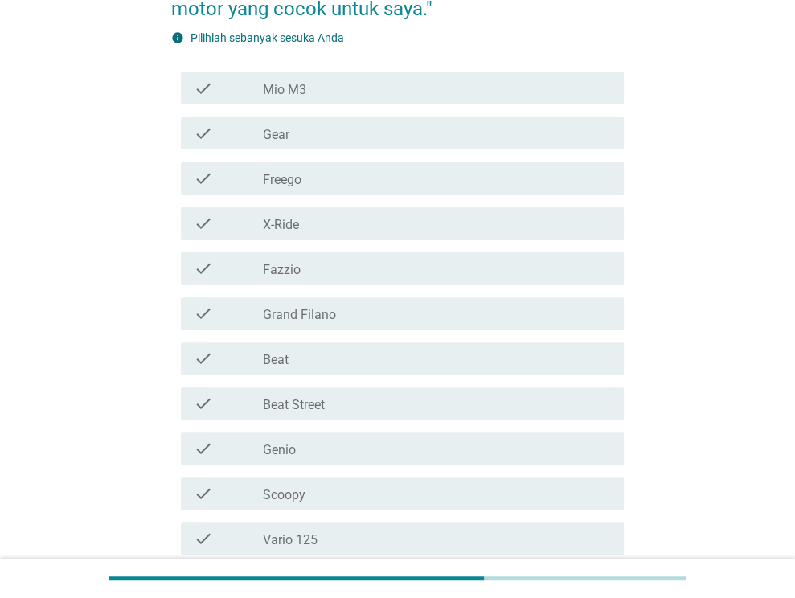
scroll to position [241, 0]
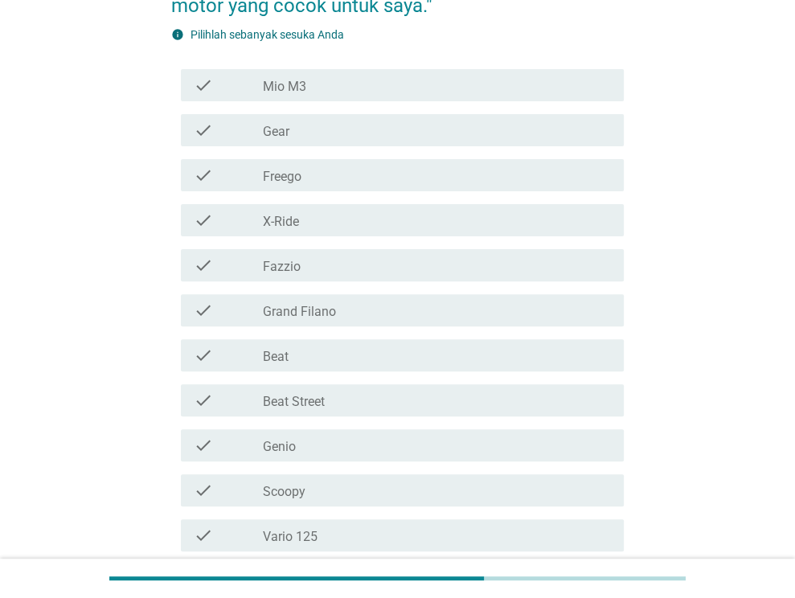
click at [350, 182] on div "check_box_outline_blank Freego" at bounding box center [437, 175] width 348 height 19
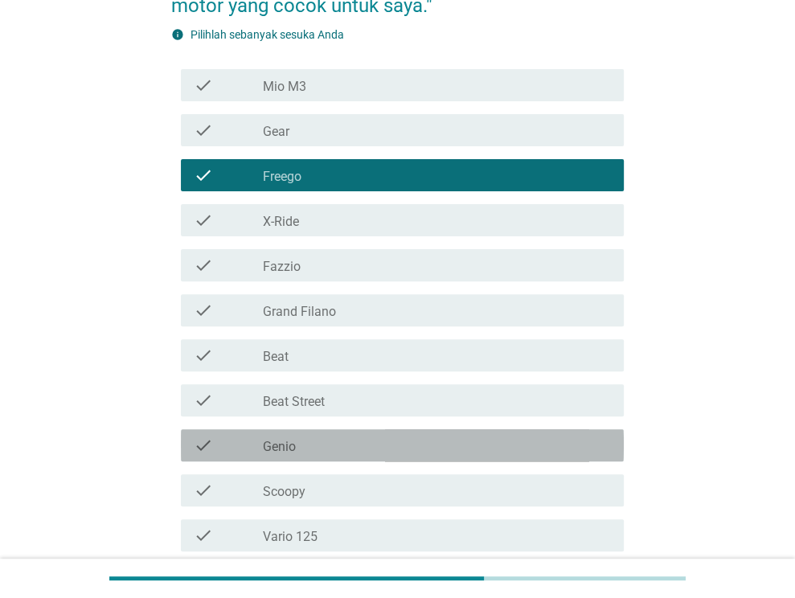
click at [352, 436] on div "check_box_outline_blank Genio" at bounding box center [437, 445] width 348 height 19
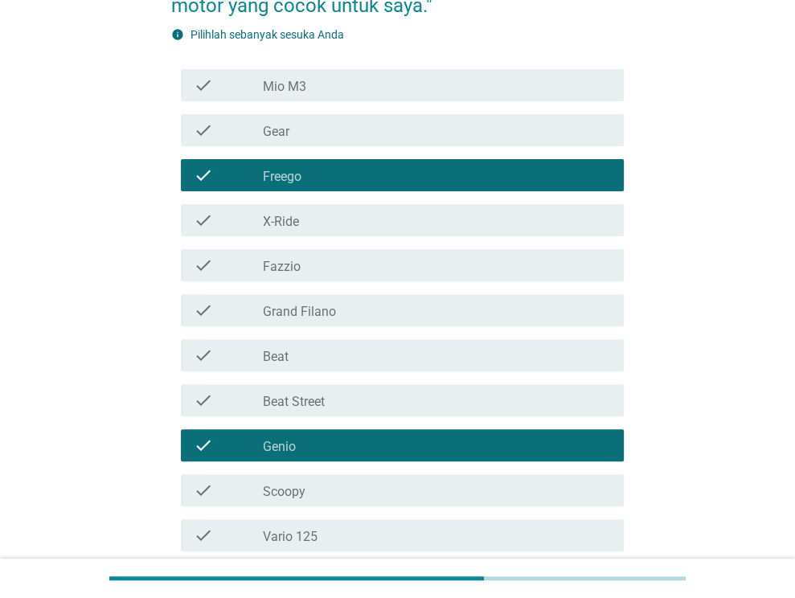
click at [353, 530] on div "check_box_outline_blank Vario 125" at bounding box center [437, 535] width 348 height 19
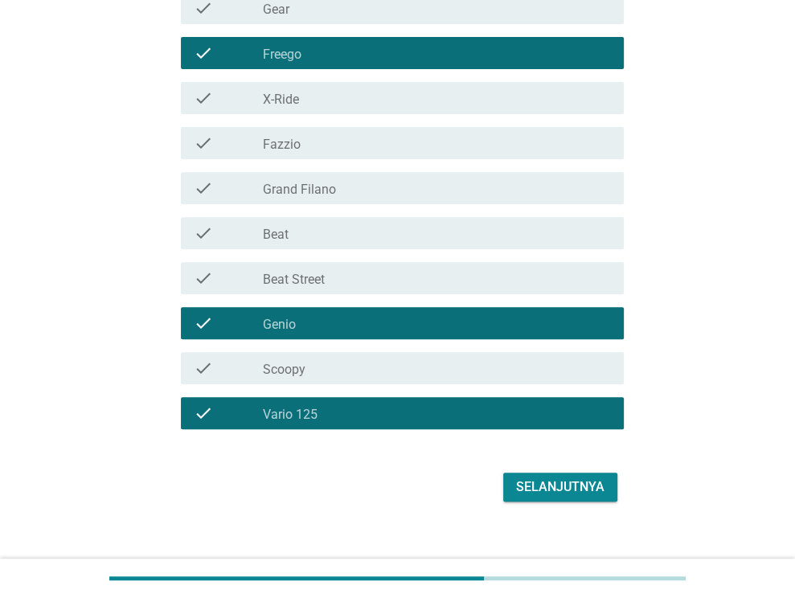
scroll to position [382, 0]
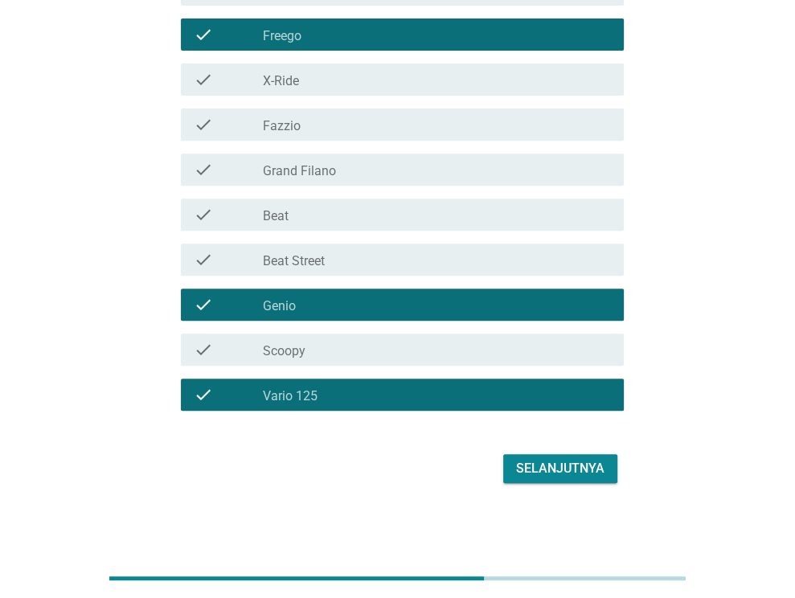
click at [572, 468] on div "Selanjutnya" at bounding box center [560, 468] width 88 height 19
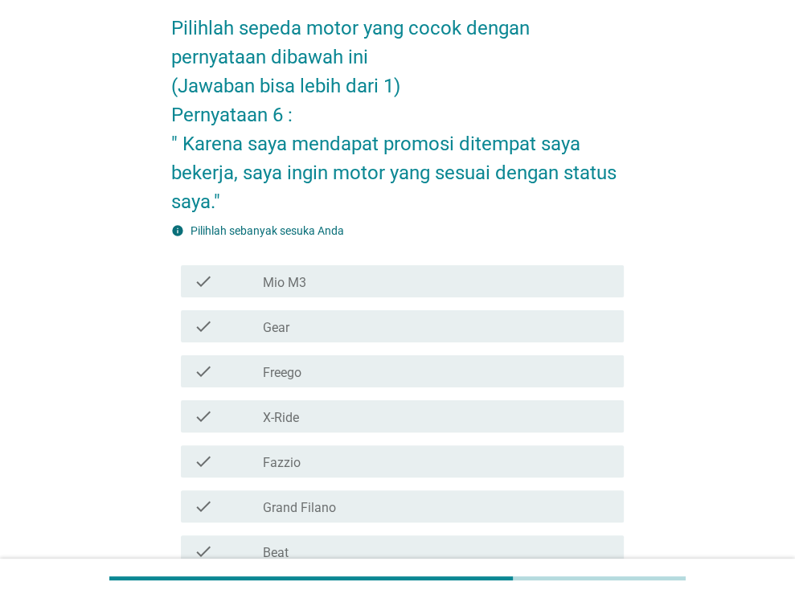
scroll to position [80, 0]
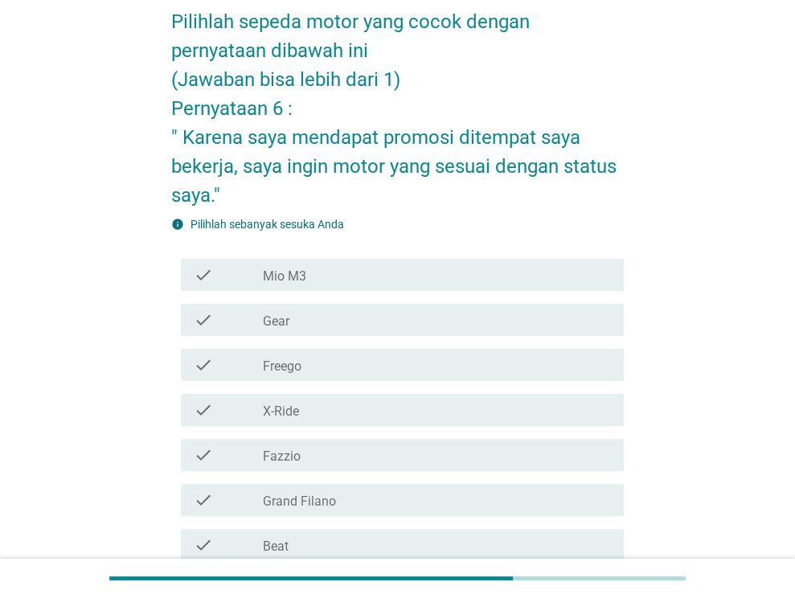
click at [344, 412] on div "check_box_outline_blank X-Ride" at bounding box center [437, 409] width 348 height 19
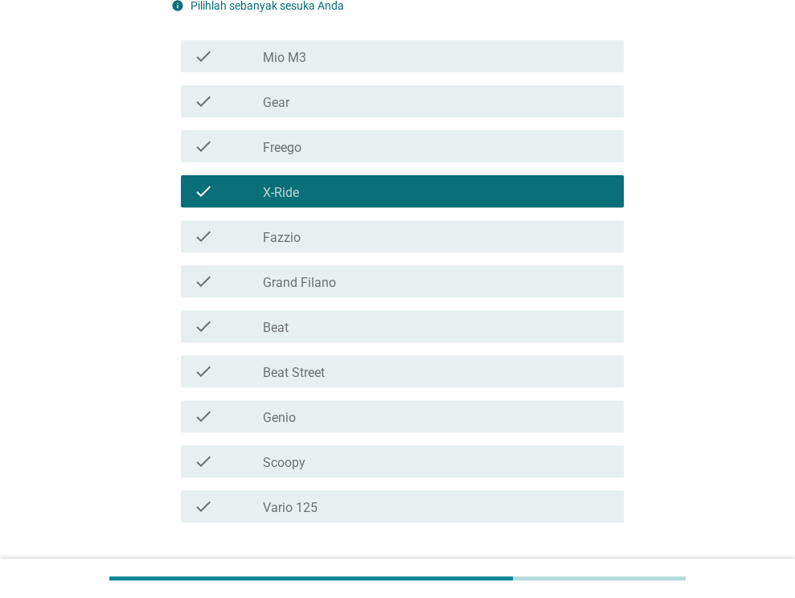
scroll to position [402, 0]
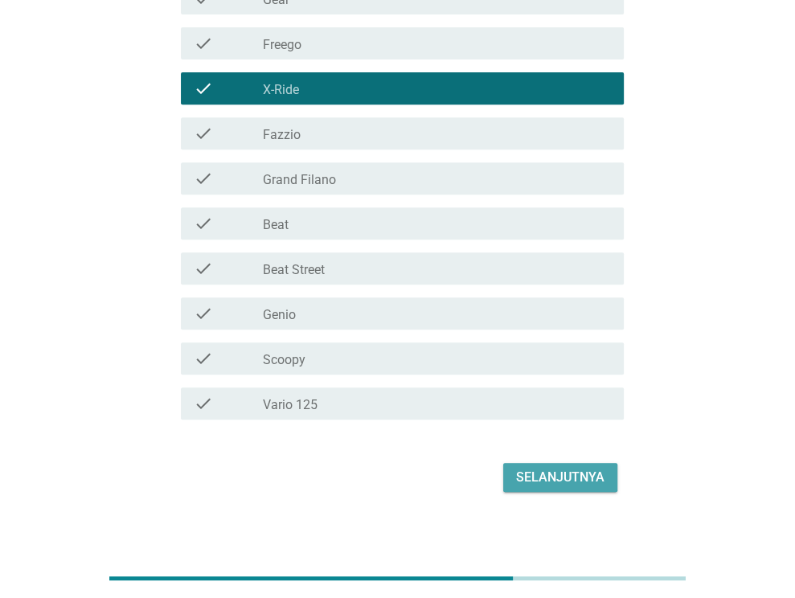
click at [537, 480] on div "Selanjutnya" at bounding box center [560, 477] width 88 height 19
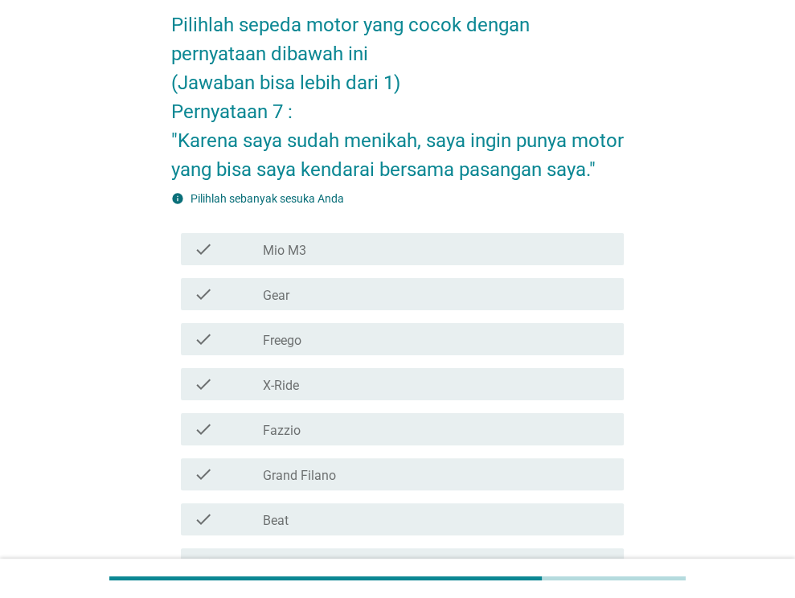
scroll to position [80, 0]
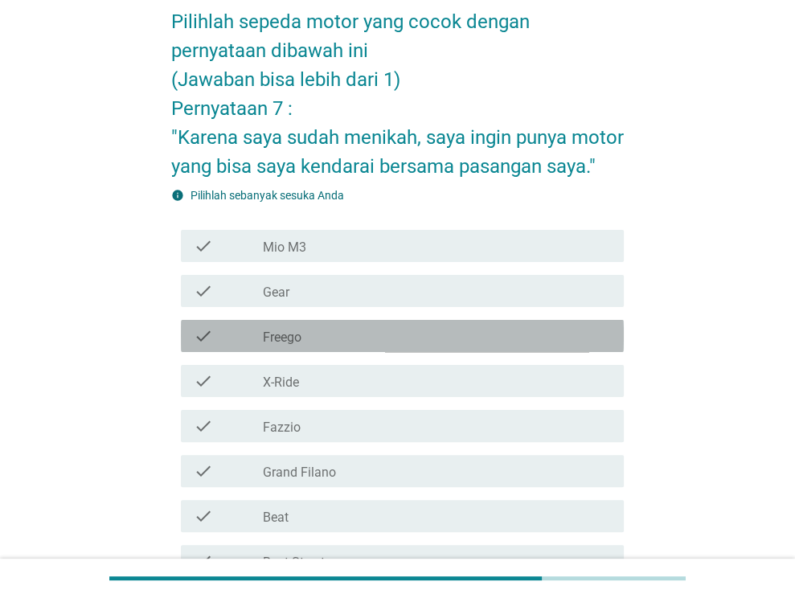
click at [337, 346] on div "check_box_outline_blank Freego" at bounding box center [437, 335] width 348 height 19
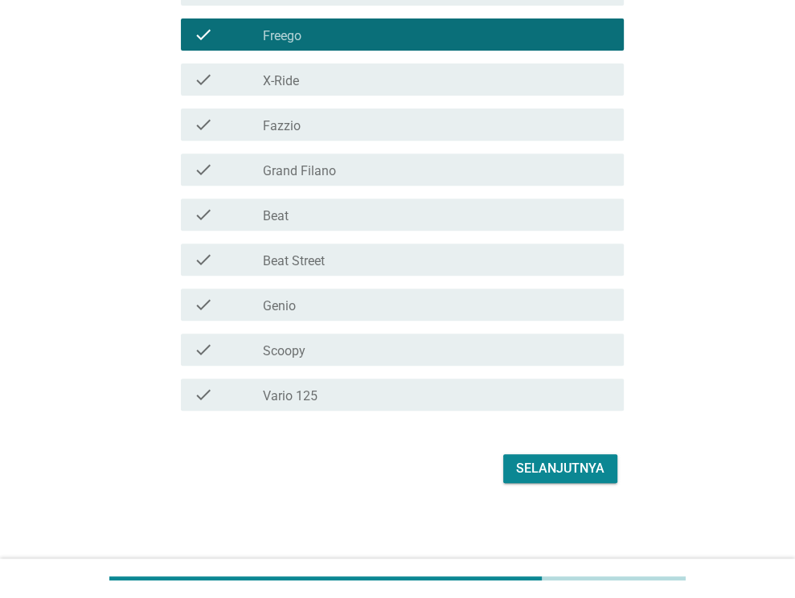
scroll to position [411, 0]
click at [493, 398] on div "check_box_outline_blank Vario 125" at bounding box center [437, 394] width 348 height 19
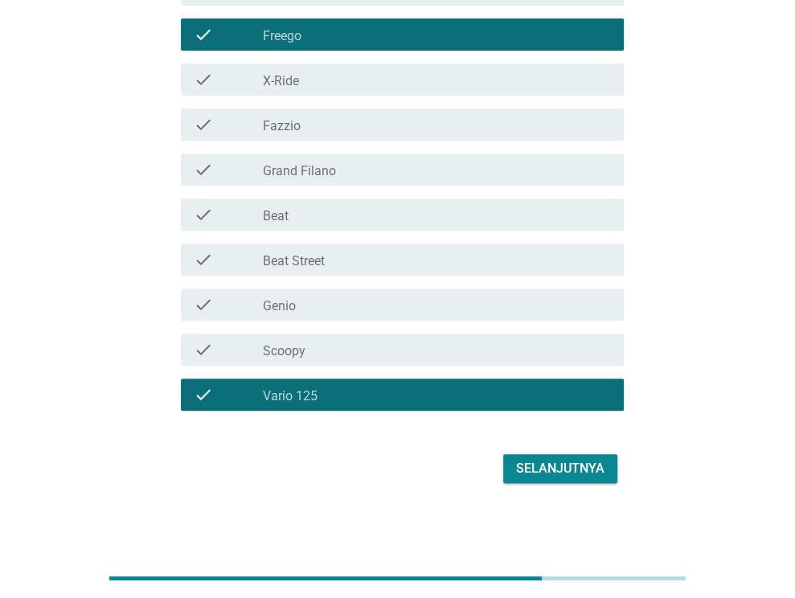
click at [582, 485] on div "Selanjutnya" at bounding box center [397, 468] width 452 height 39
click at [585, 472] on div "Selanjutnya" at bounding box center [560, 468] width 88 height 19
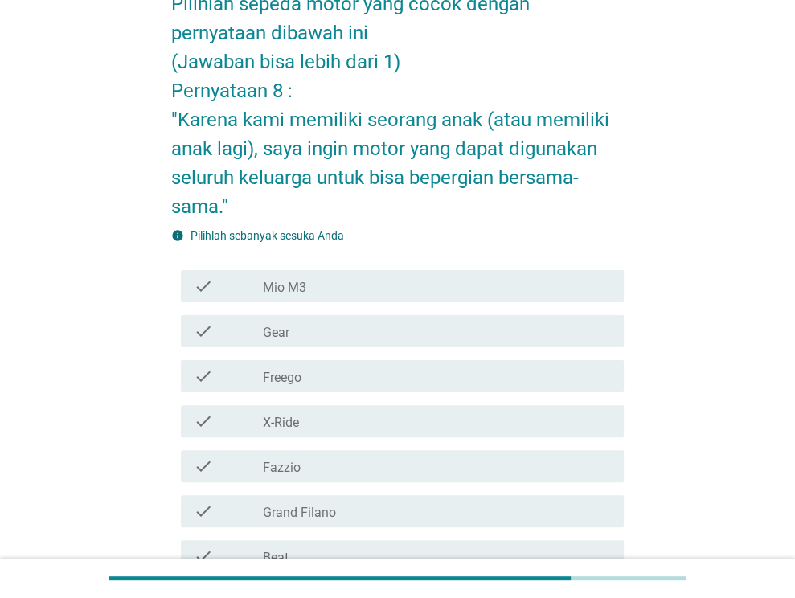
scroll to position [161, 0]
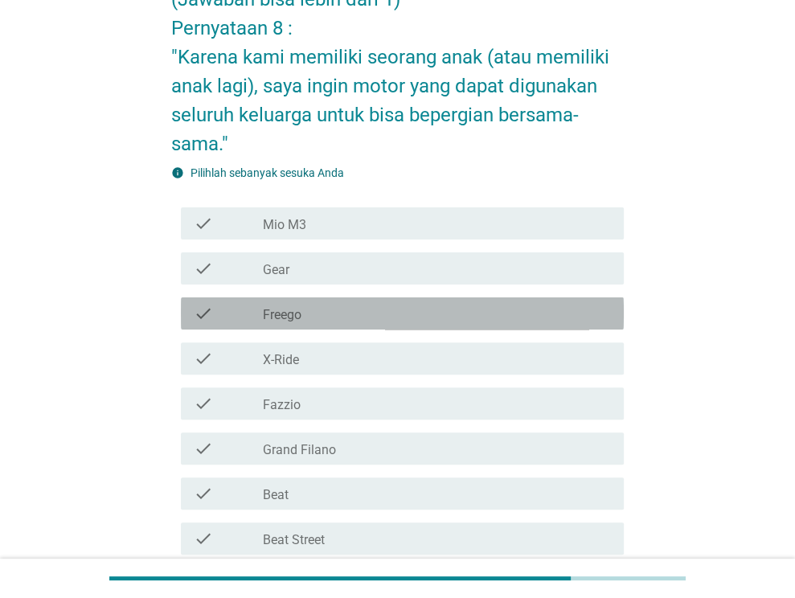
click at [348, 317] on div "check_box_outline_blank Freego" at bounding box center [437, 313] width 348 height 19
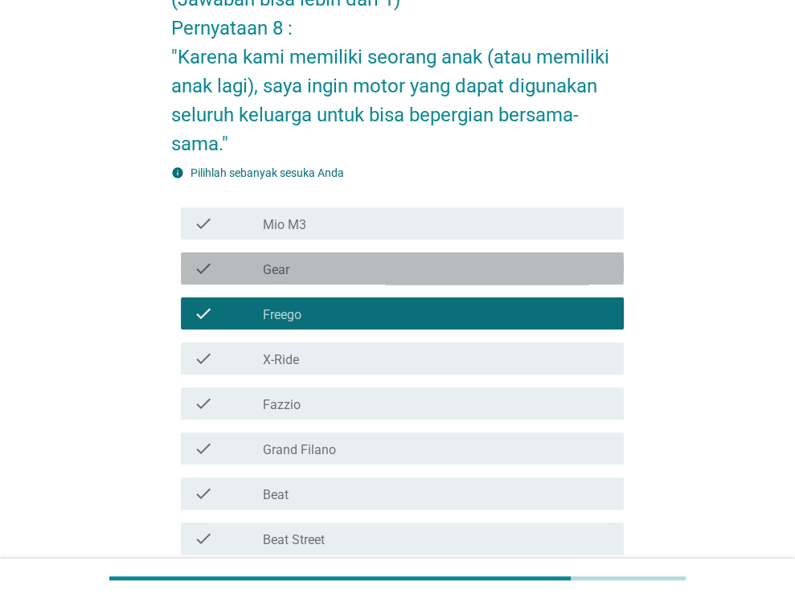
click at [338, 266] on div "check_box_outline_blank Gear" at bounding box center [437, 268] width 348 height 19
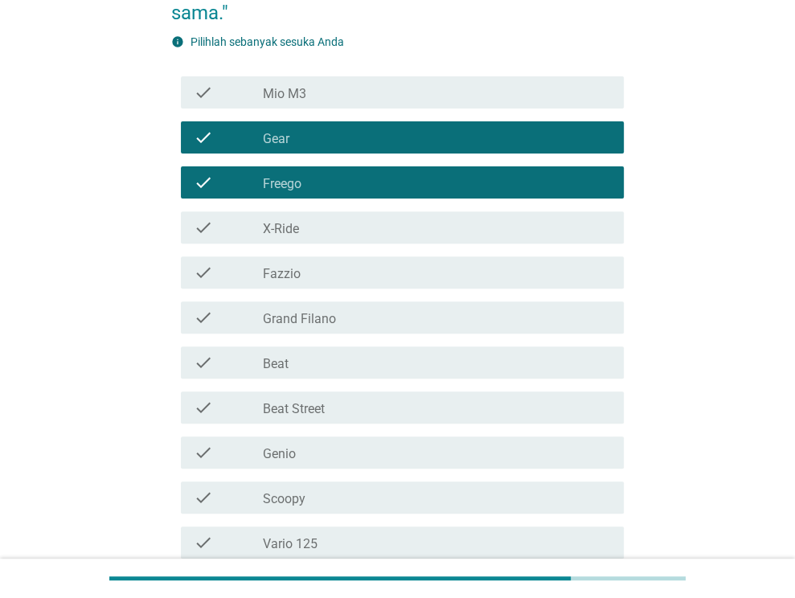
scroll to position [321, 0]
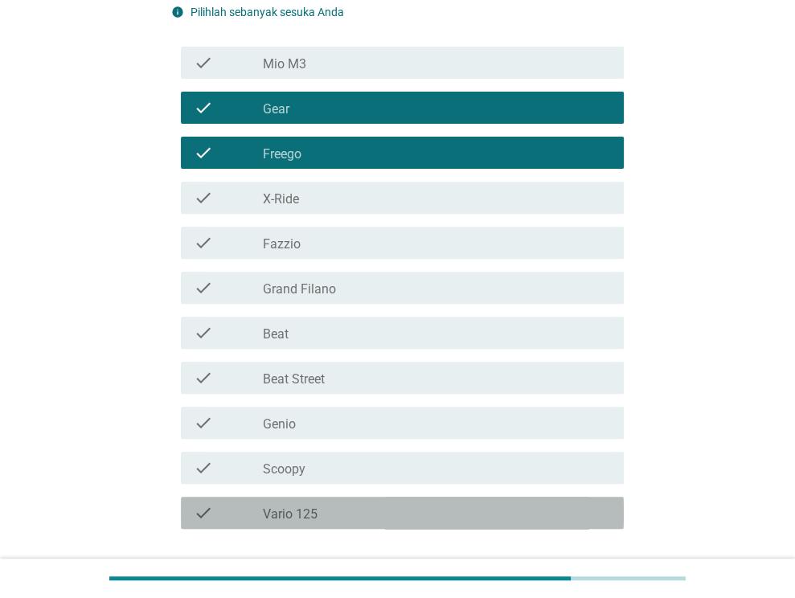
click at [395, 513] on div "check_box_outline_blank Vario 125" at bounding box center [437, 512] width 348 height 19
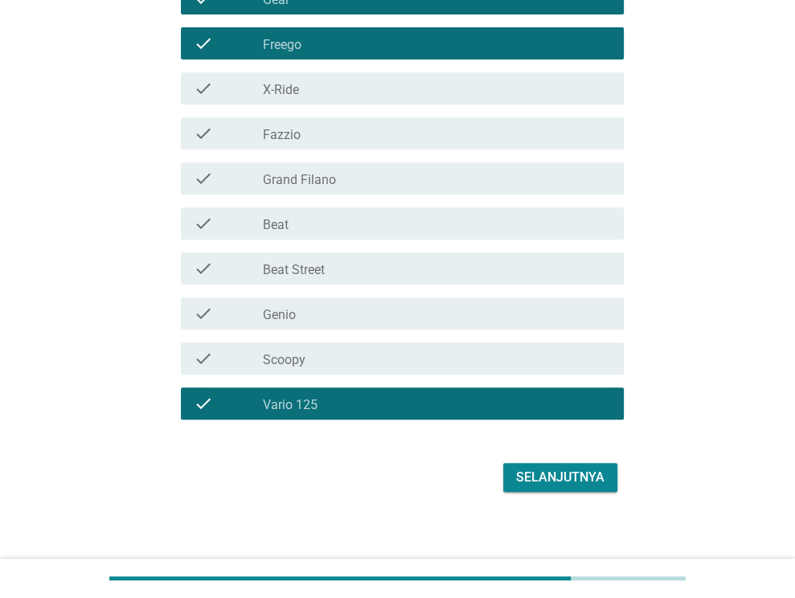
scroll to position [440, 0]
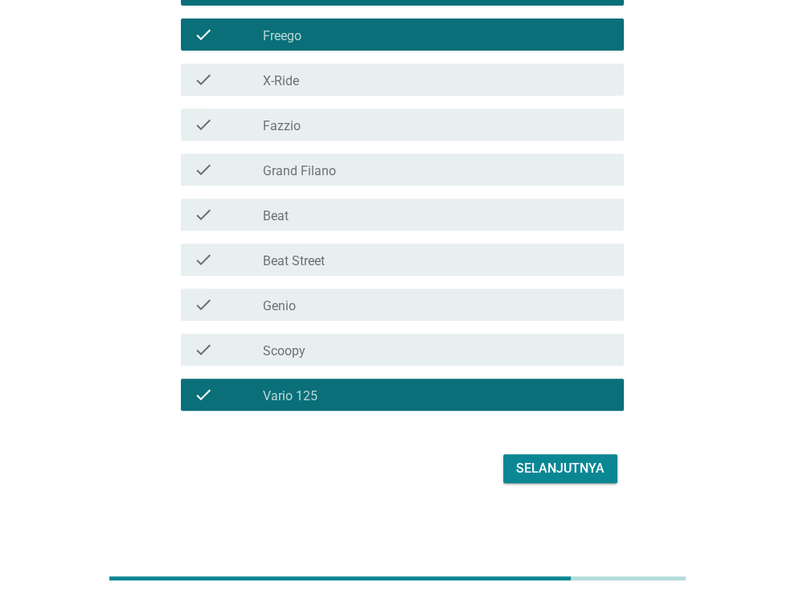
click at [579, 470] on div "Selanjutnya" at bounding box center [560, 468] width 88 height 19
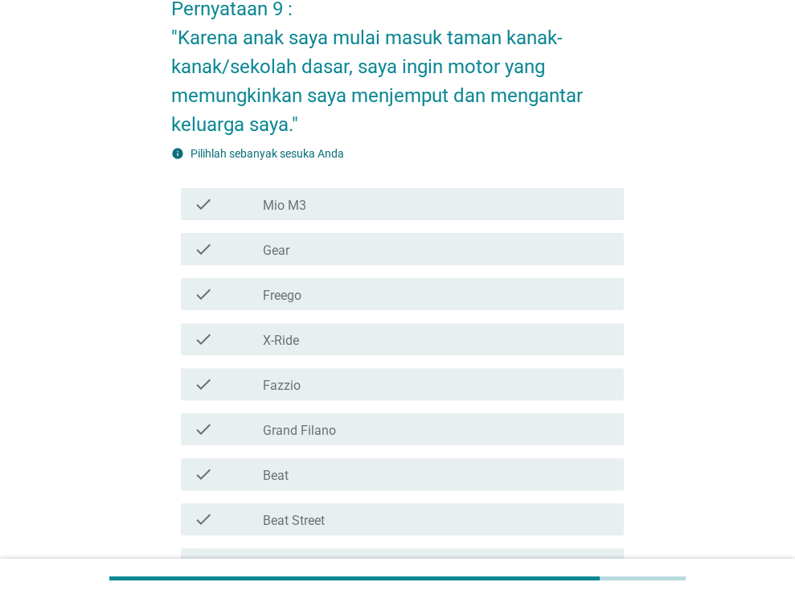
scroll to position [241, 0]
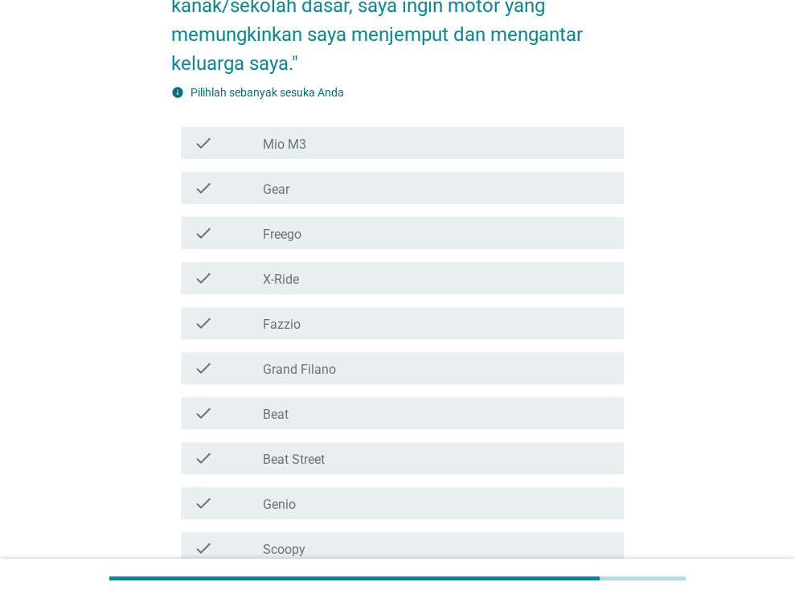
click at [367, 370] on div "check_box_outline_blank Grand Filano" at bounding box center [437, 367] width 348 height 19
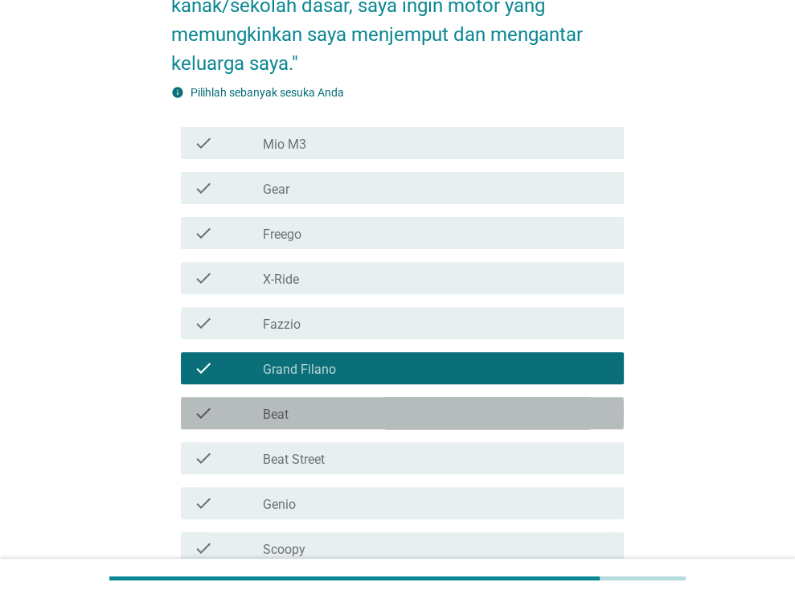
click at [371, 407] on div "check_box_outline_blank Beat" at bounding box center [437, 412] width 348 height 19
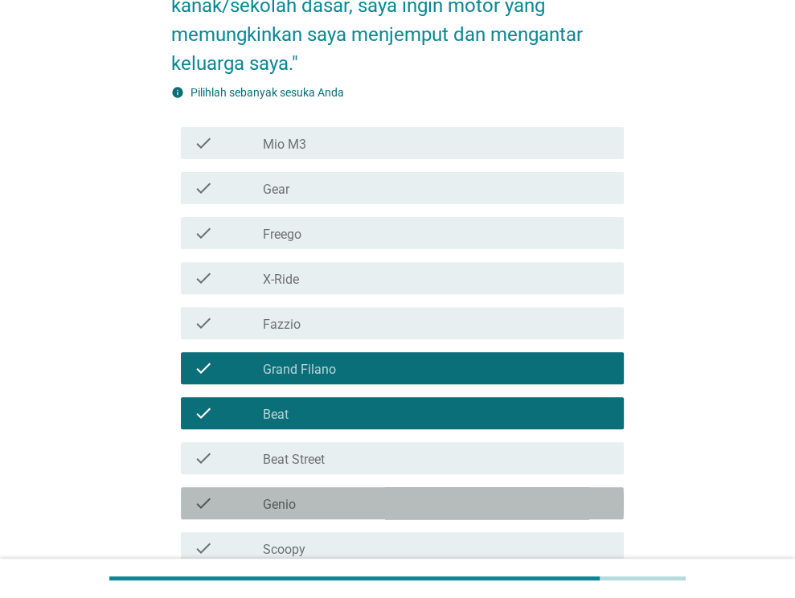
click at [359, 502] on div "check_box_outline_blank Genio" at bounding box center [437, 502] width 348 height 19
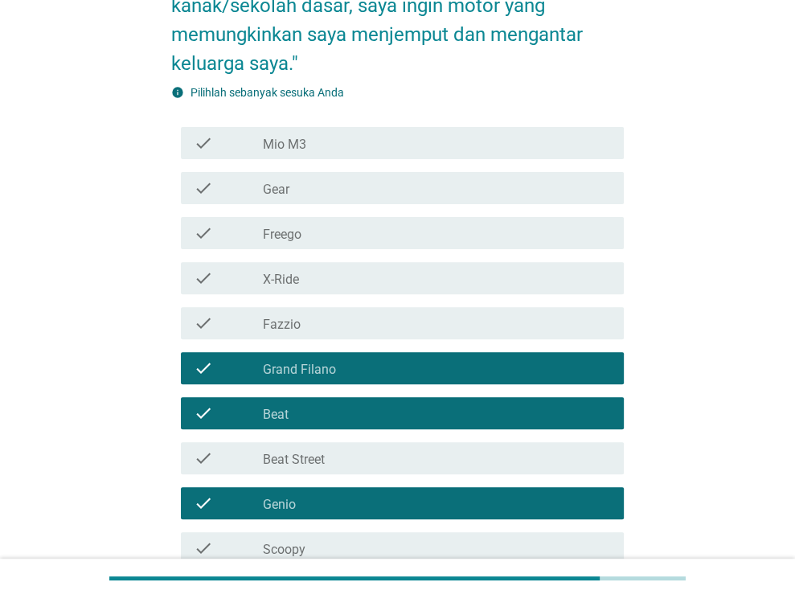
click at [344, 552] on div "check_box_outline_blank Scoopy" at bounding box center [437, 547] width 348 height 19
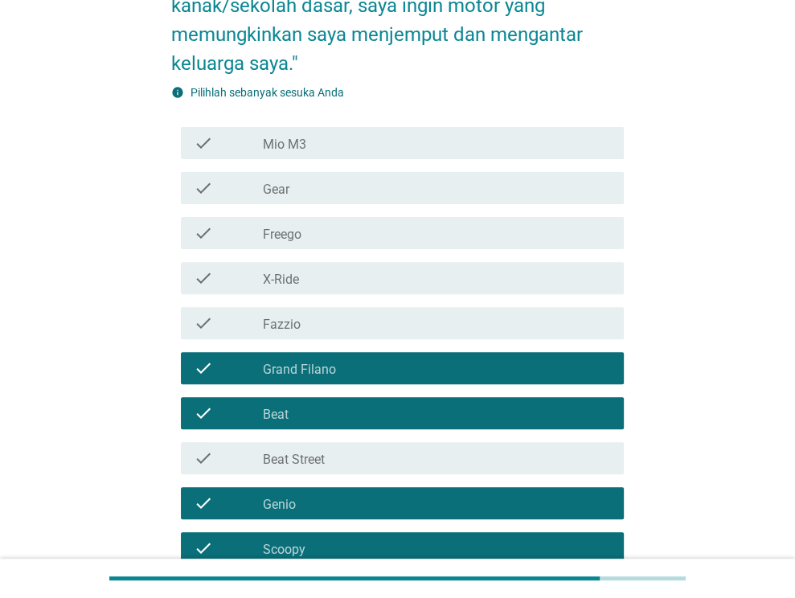
click at [350, 149] on div "check_box_outline_blank Mio M3" at bounding box center [437, 142] width 348 height 19
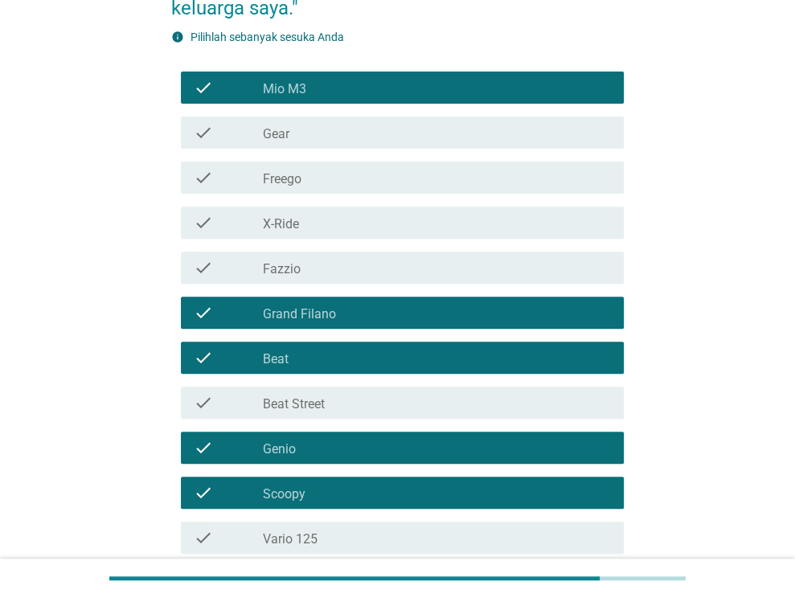
scroll to position [440, 0]
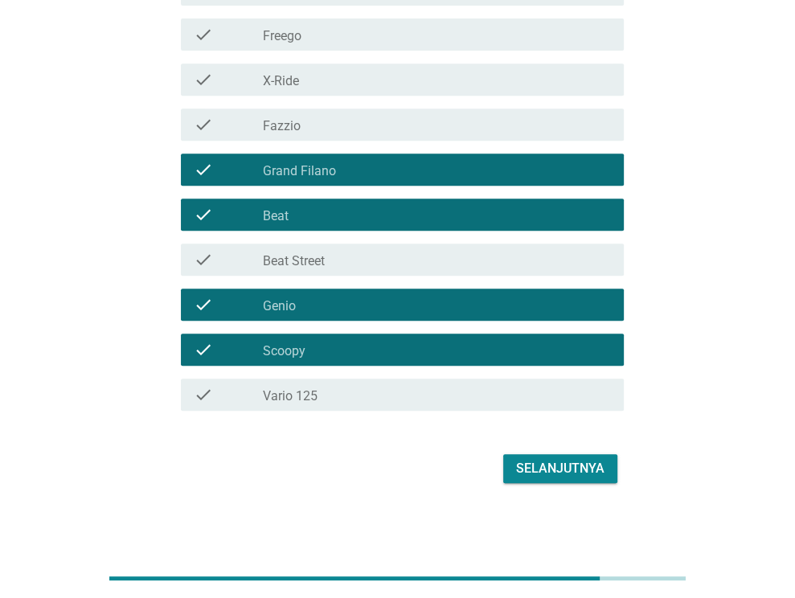
click at [563, 465] on div "Selanjutnya" at bounding box center [560, 468] width 88 height 19
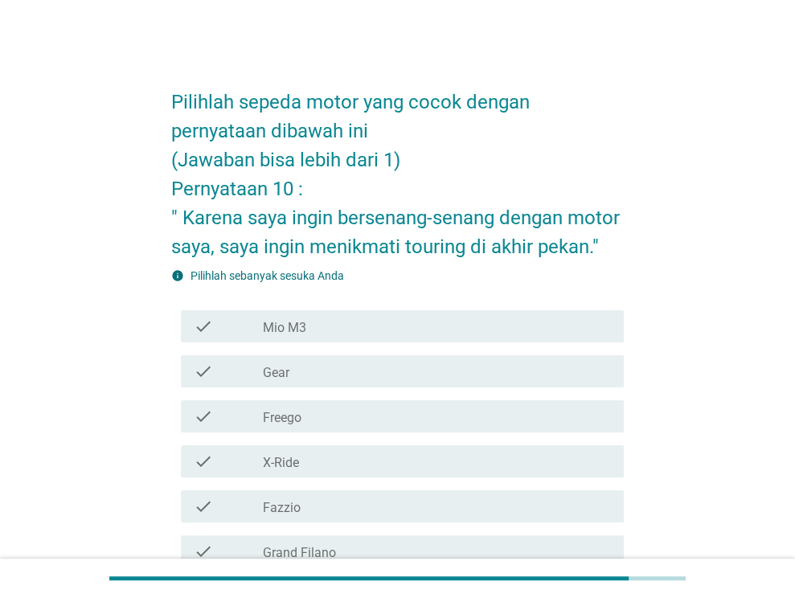
click at [365, 464] on div "check_box_outline_blank X-Ride" at bounding box center [437, 461] width 348 height 19
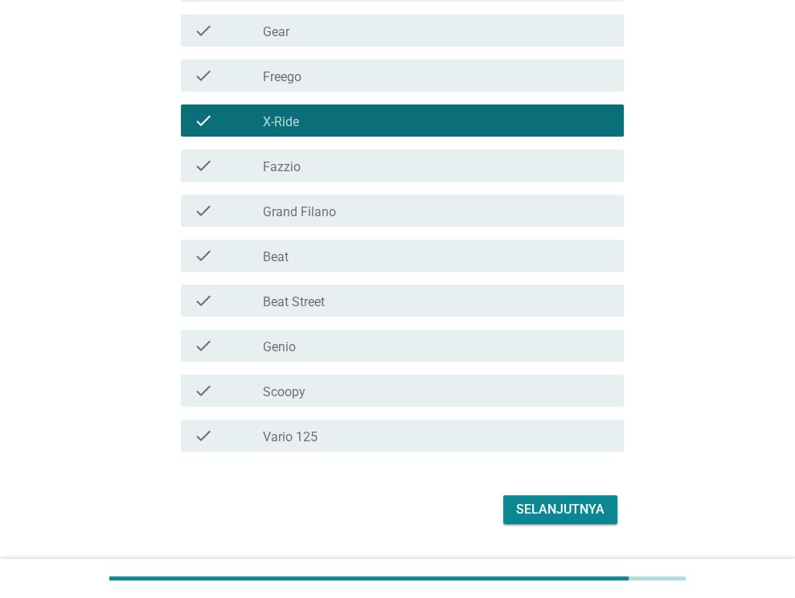
scroll to position [382, 0]
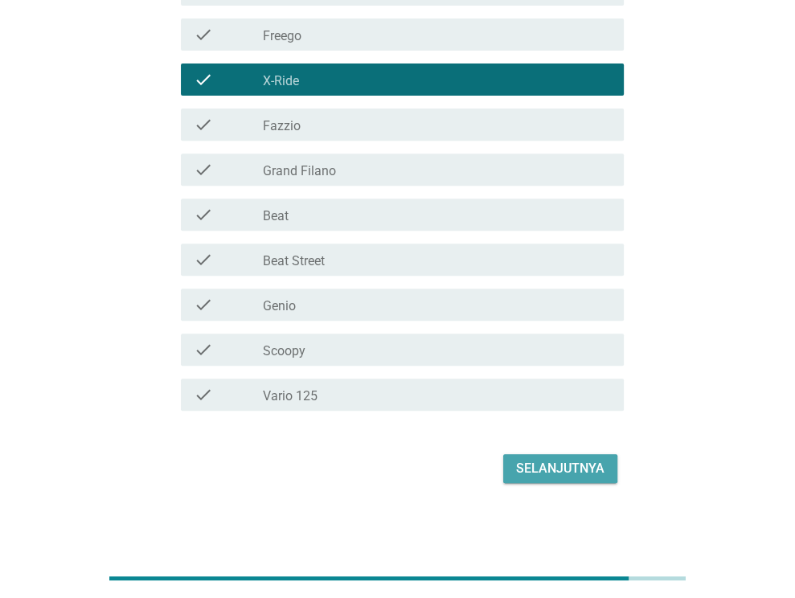
click at [564, 468] on div "Selanjutnya" at bounding box center [560, 468] width 88 height 19
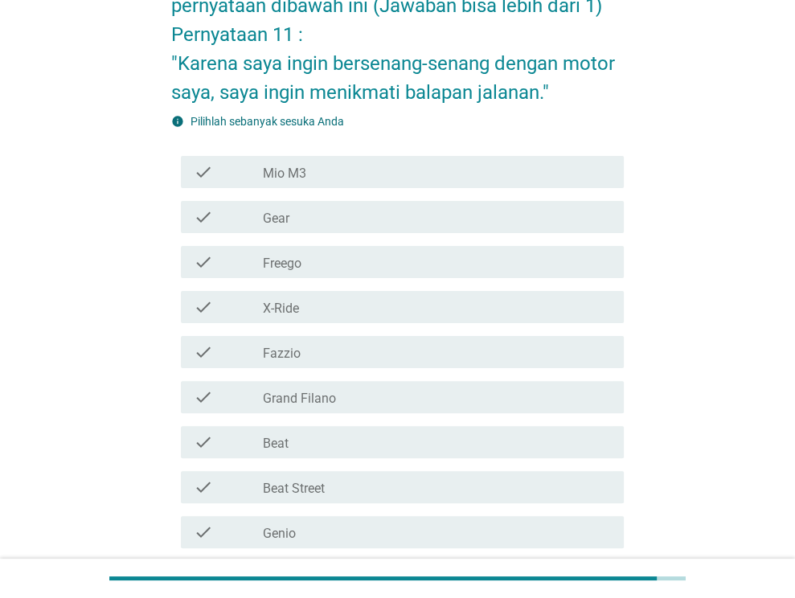
scroll to position [161, 0]
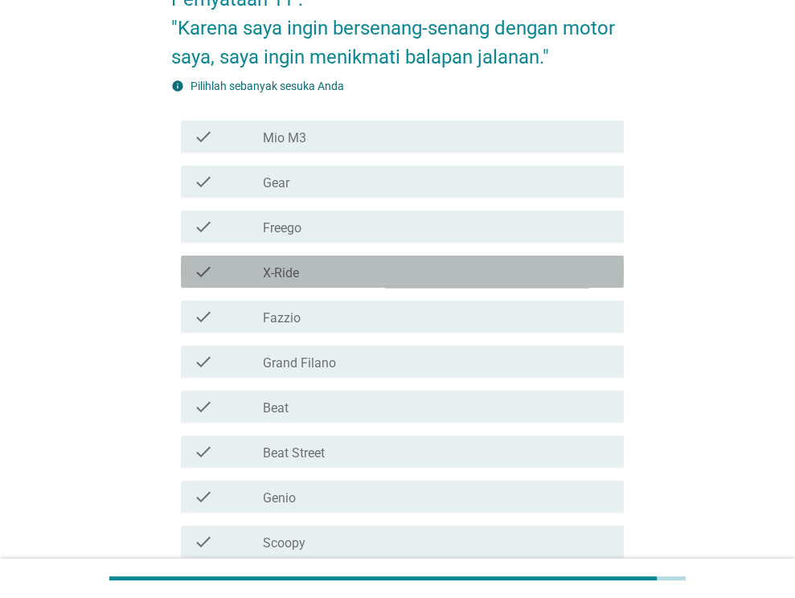
click at [335, 272] on div "check_box_outline_blank X-Ride" at bounding box center [437, 271] width 348 height 19
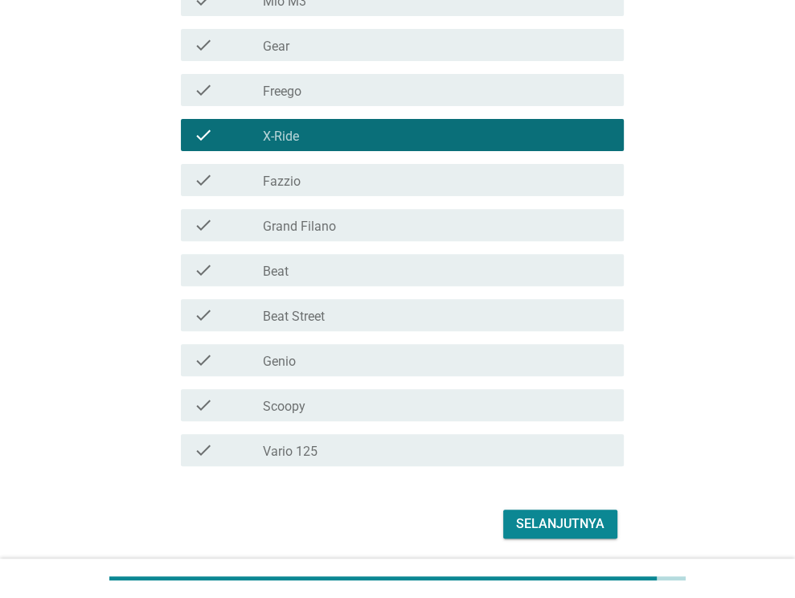
scroll to position [353, 0]
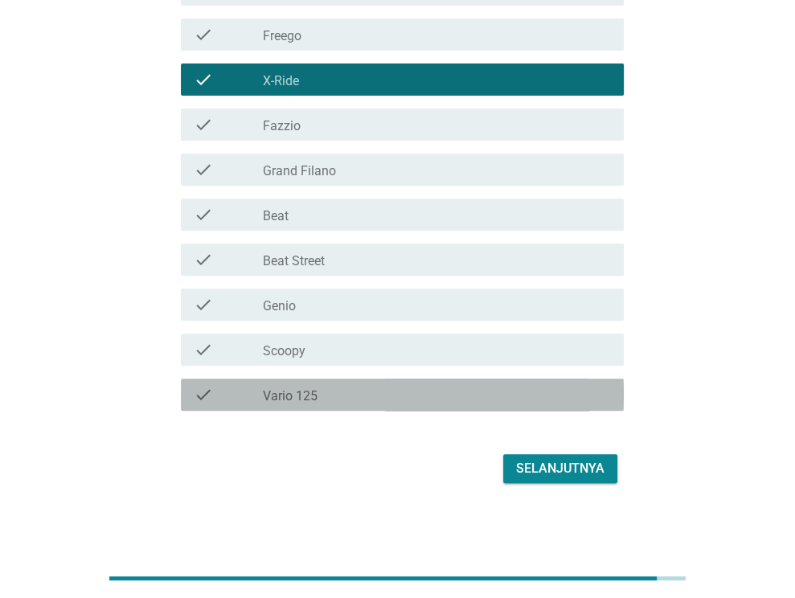
click at [505, 395] on div "check_box_outline_blank Vario 125" at bounding box center [437, 394] width 348 height 19
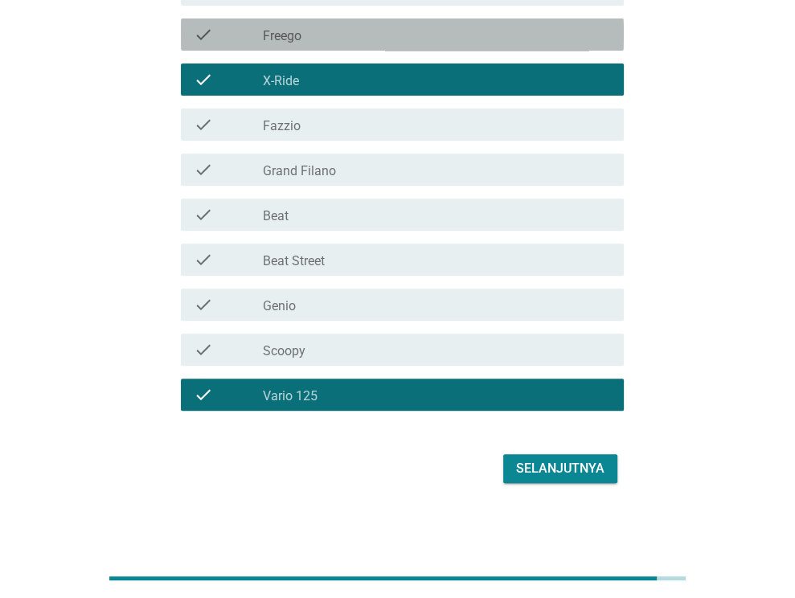
click at [350, 37] on div "check_box_outline_blank Freego" at bounding box center [437, 34] width 348 height 19
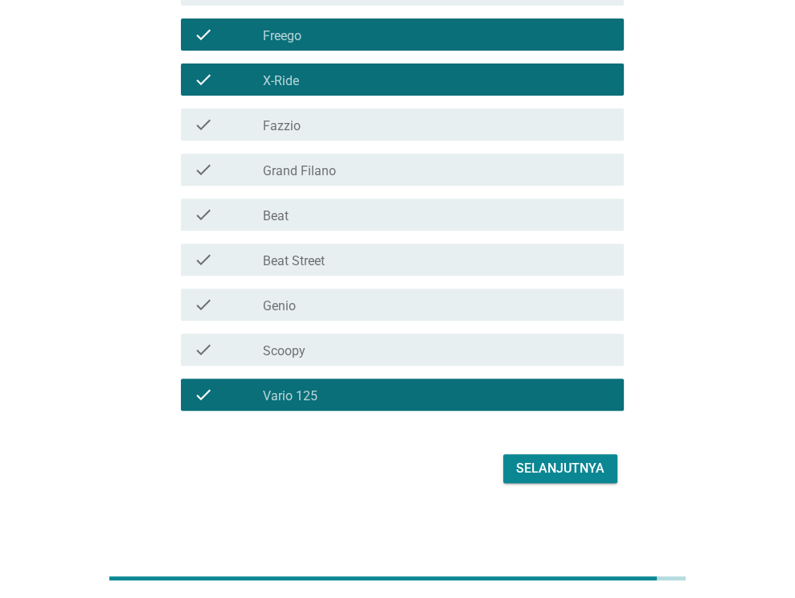
click at [582, 475] on div "Selanjutnya" at bounding box center [560, 468] width 88 height 19
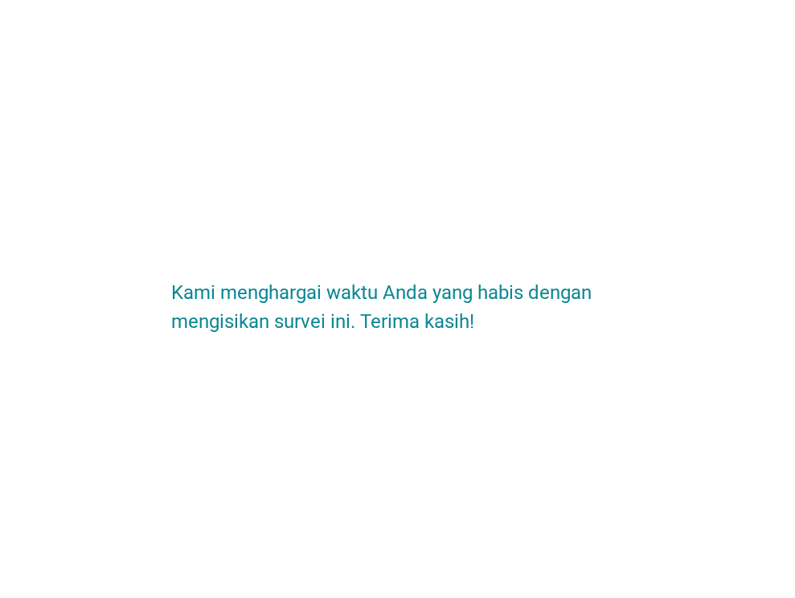
scroll to position [0, 0]
